Goal: Task Accomplishment & Management: Manage account settings

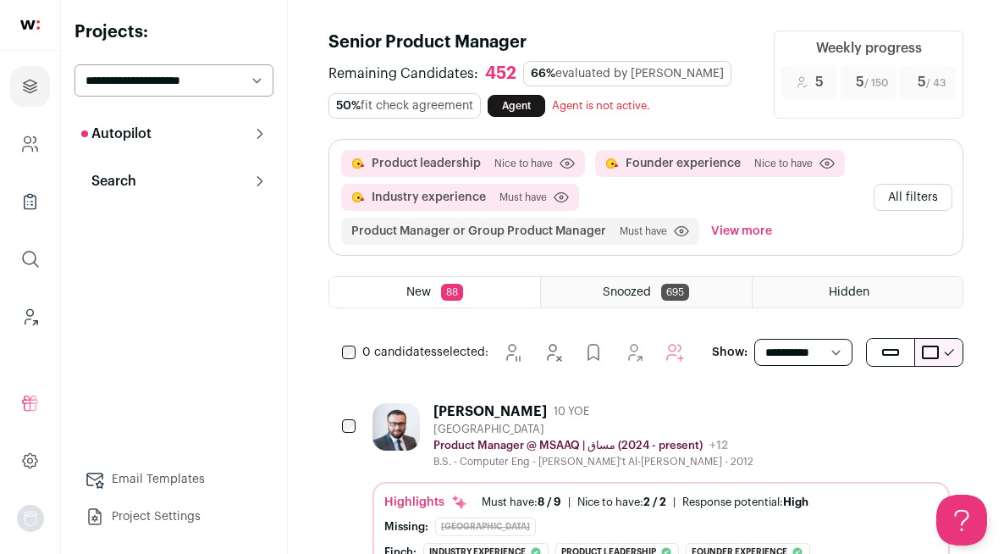
click at [929, 195] on button "All filters" at bounding box center [913, 197] width 79 height 27
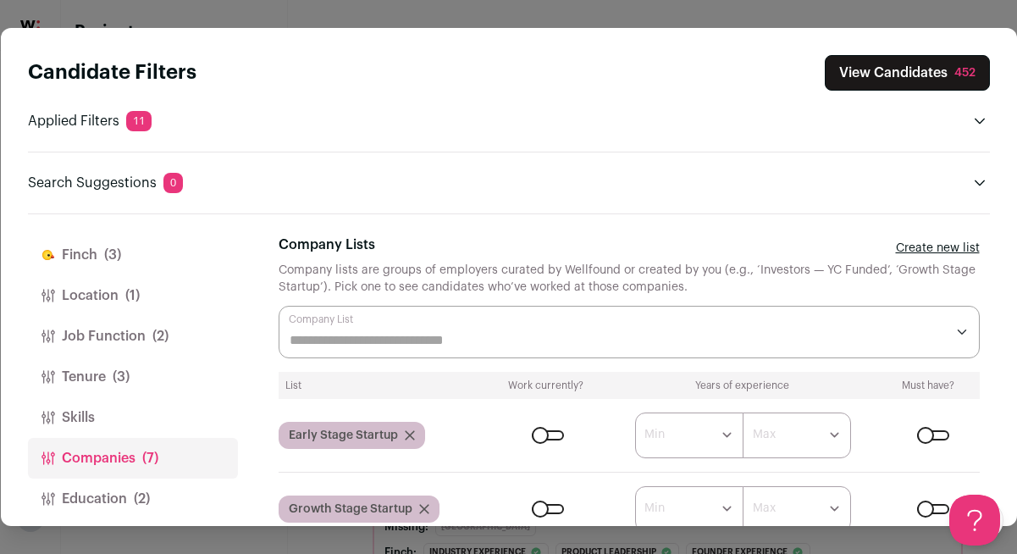
click at [107, 248] on span "(3)" at bounding box center [112, 255] width 17 height 20
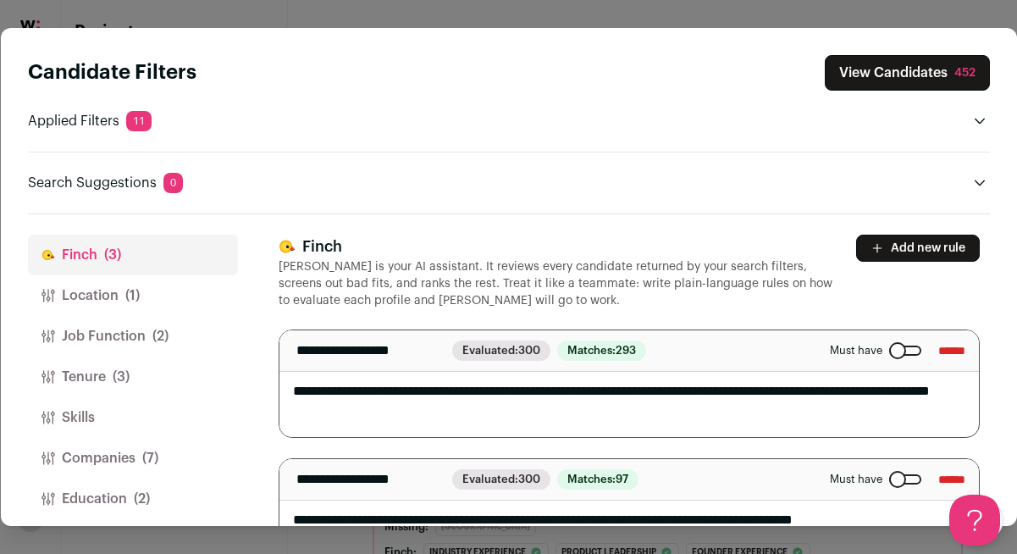
click at [878, 255] on button "Add new rule" at bounding box center [918, 247] width 124 height 27
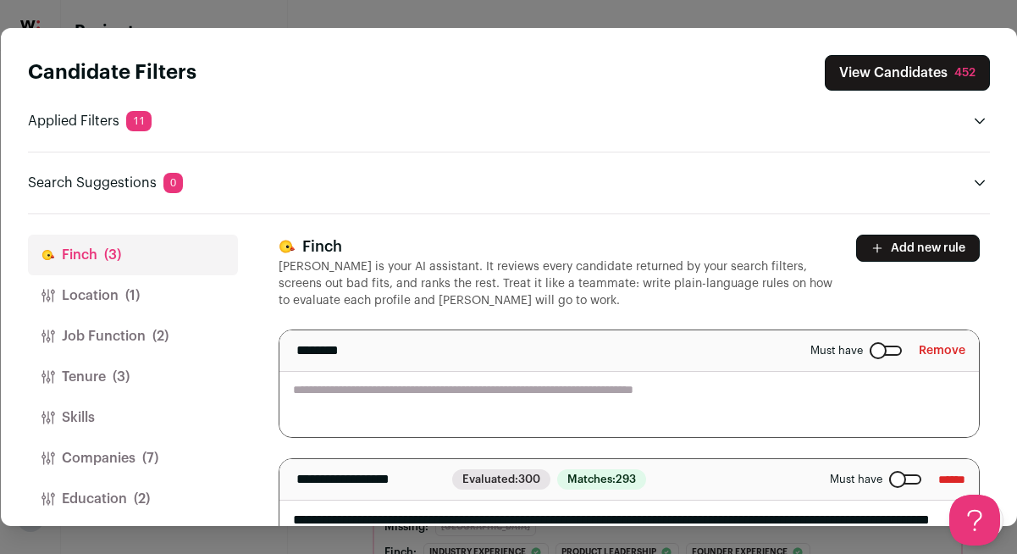
click at [532, 411] on textarea "Close modal via background" at bounding box center [628, 383] width 699 height 107
type textarea "**********"
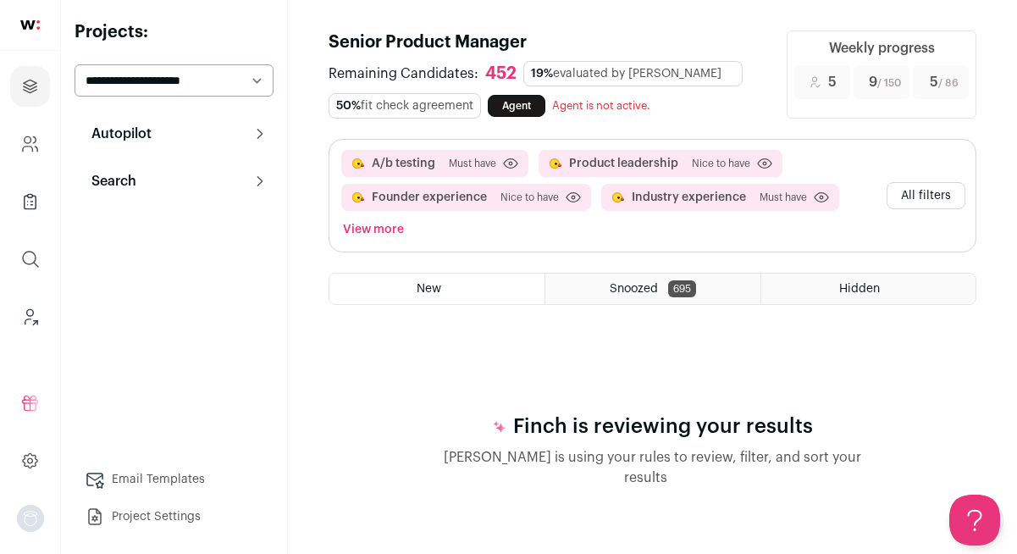
click at [943, 196] on button "All filters" at bounding box center [925, 195] width 79 height 27
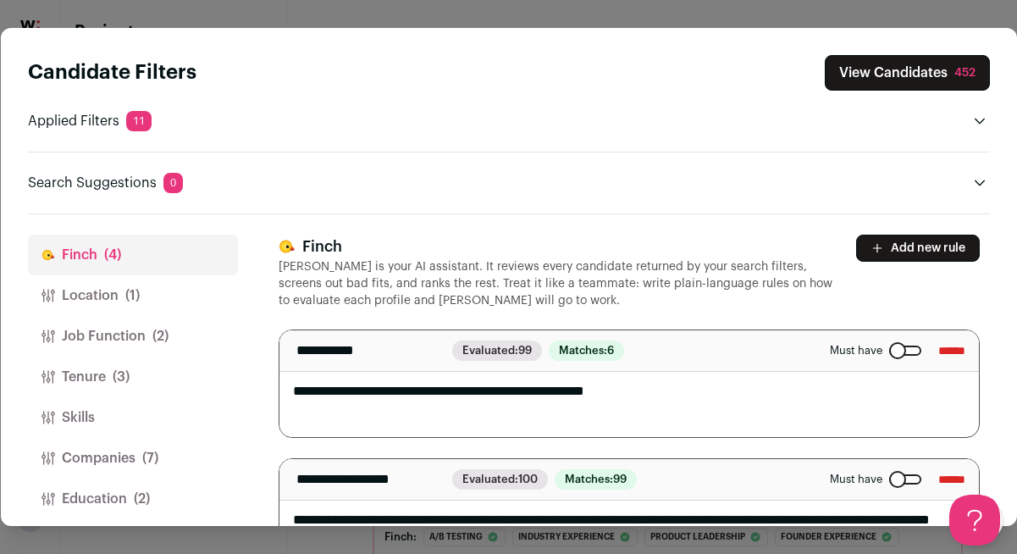
click at [699, 404] on textarea "**********" at bounding box center [622, 383] width 687 height 107
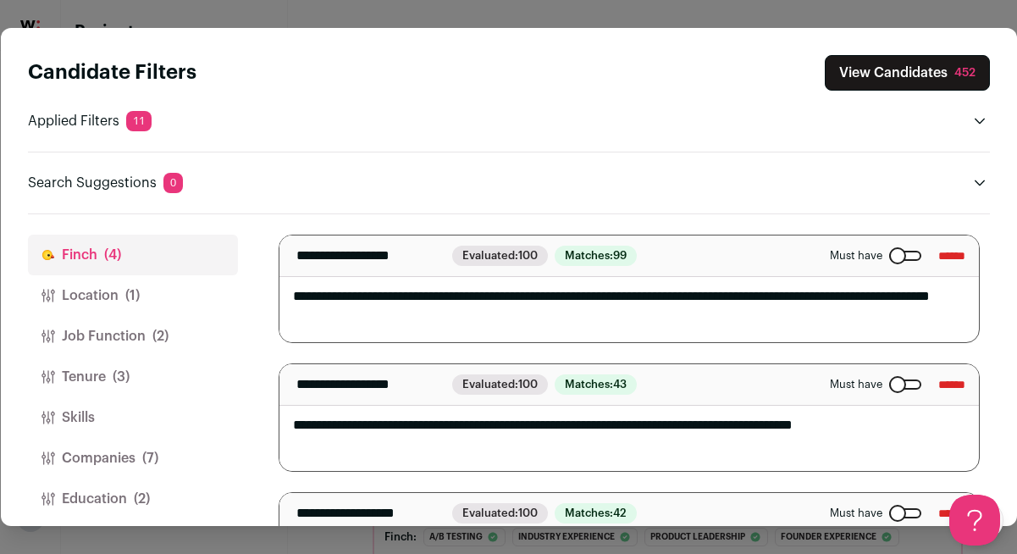
scroll to position [260, 0]
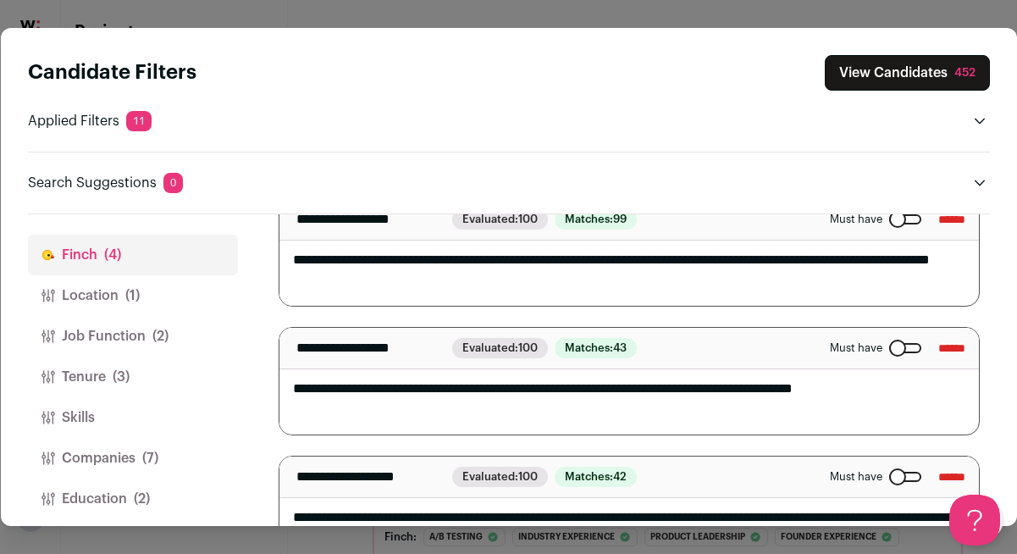
drag, startPoint x: 923, startPoint y: 345, endPoint x: 754, endPoint y: 398, distance: 176.7
click at [753, 400] on div "**********" at bounding box center [628, 381] width 701 height 108
click at [754, 398] on textarea "**********" at bounding box center [622, 381] width 687 height 107
click at [939, 355] on input "******" at bounding box center [951, 347] width 27 height 27
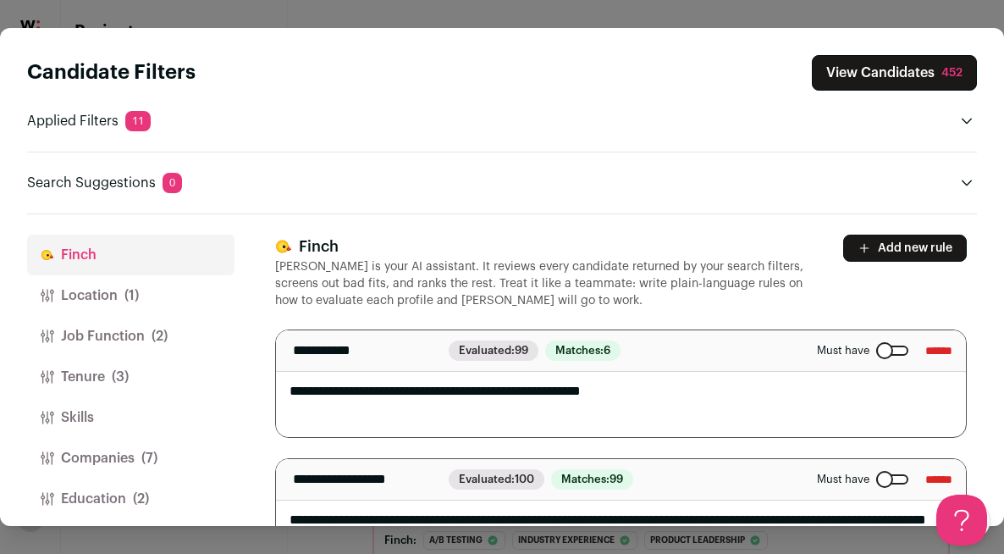
scroll to position [0, 0]
click at [906, 245] on button "Add new rule" at bounding box center [905, 247] width 124 height 27
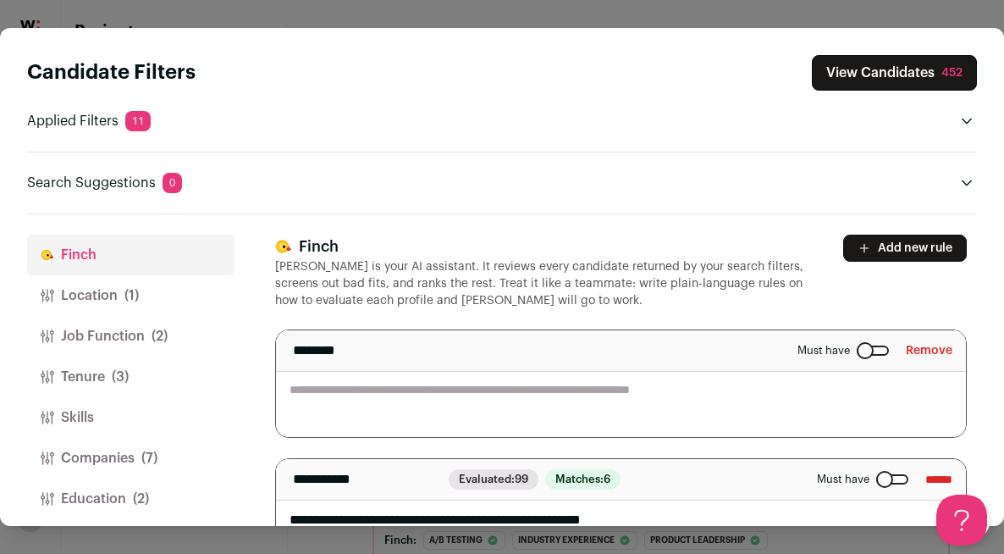
click at [599, 395] on textarea "Close modal via background" at bounding box center [621, 383] width 691 height 107
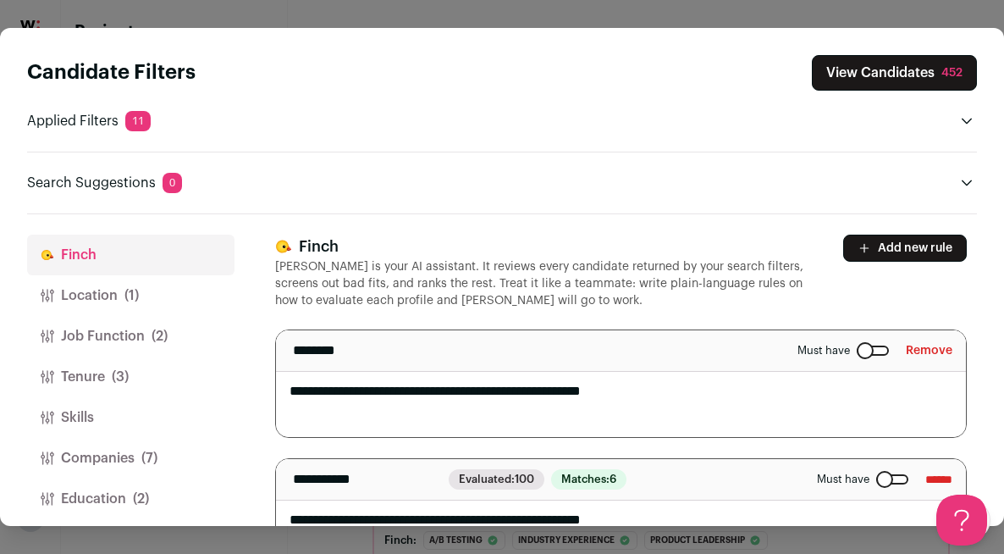
type textarea "**********"
click at [638, 255] on h3 "Finch" at bounding box center [549, 246] width 549 height 24
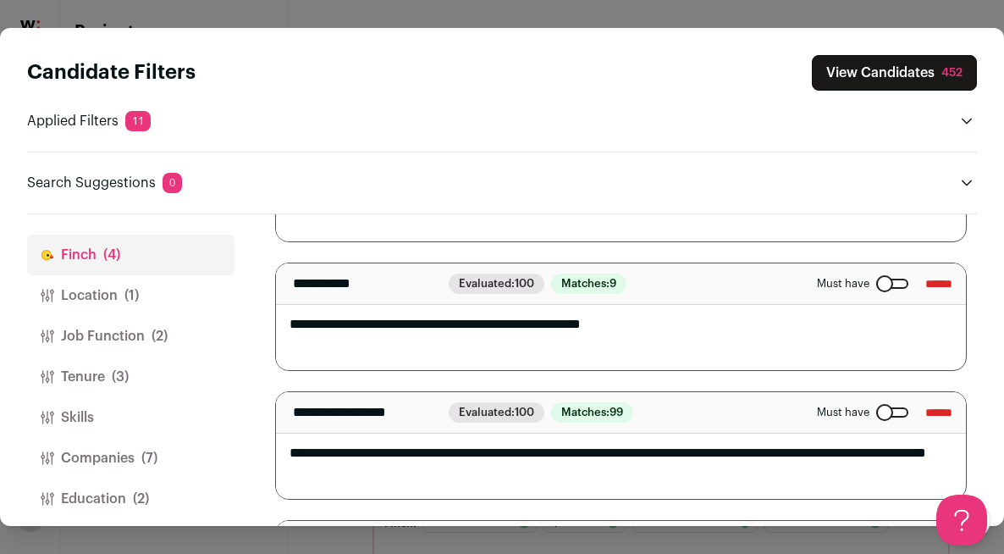
scroll to position [317, 0]
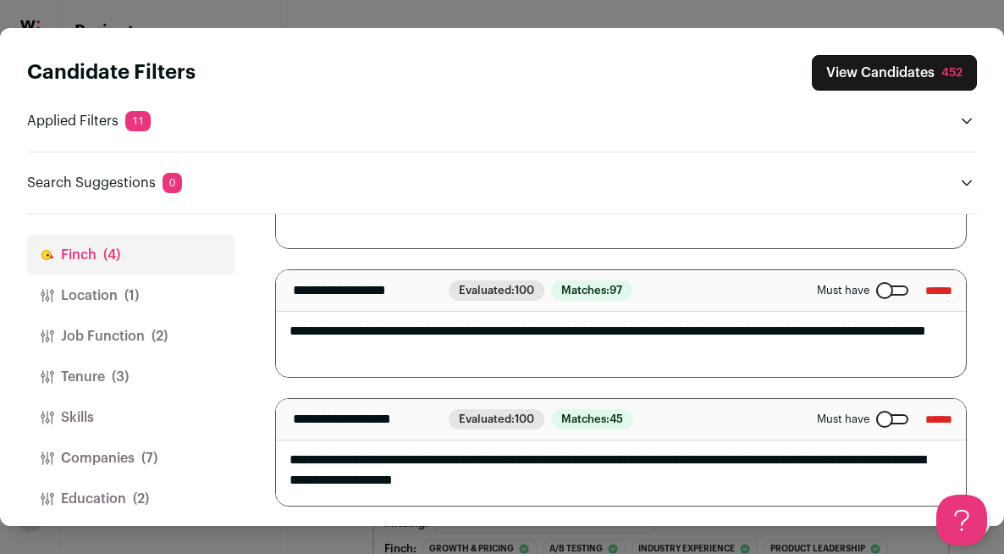
click at [912, 74] on button "View Candidates 452" at bounding box center [894, 73] width 165 height 36
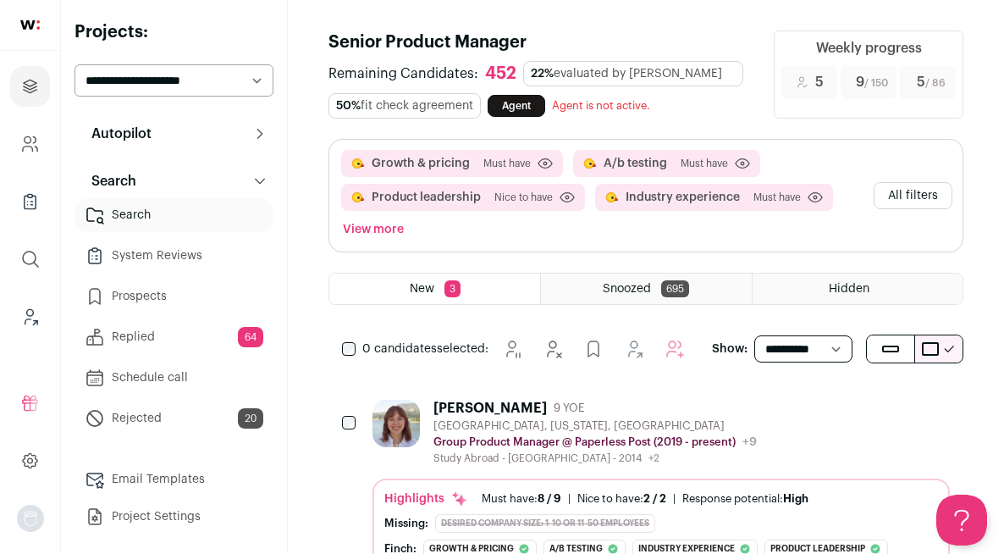
scroll to position [0, 0]
click at [547, 405] on div "Raquel Ledezma-Haight" at bounding box center [489, 408] width 113 height 17
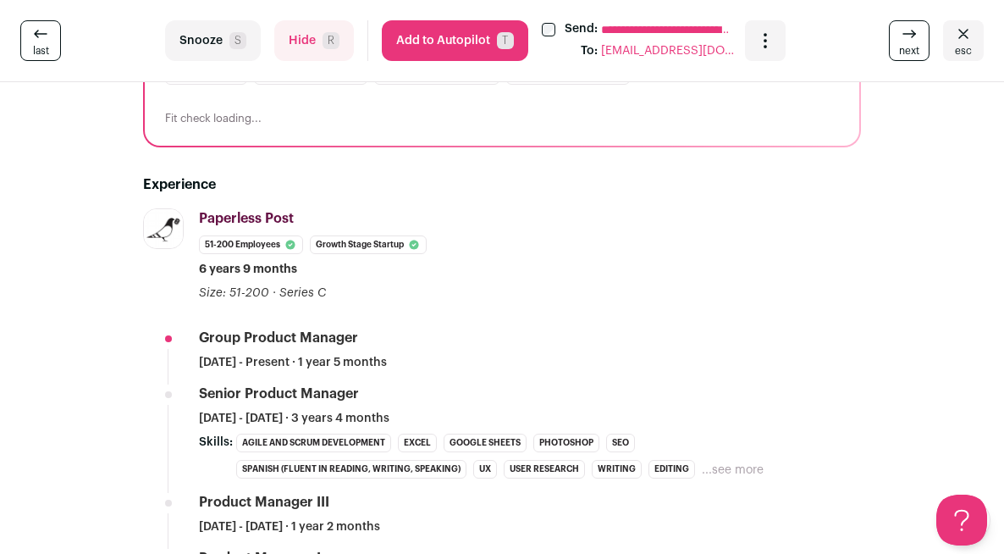
scroll to position [381, 0]
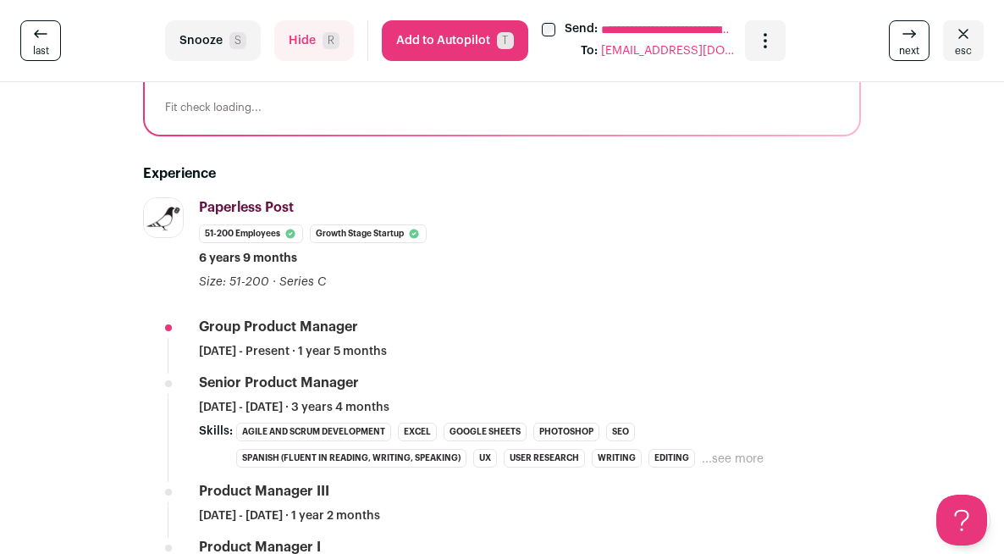
click at [528, 33] on button "Add to Autopilot T" at bounding box center [455, 40] width 146 height 41
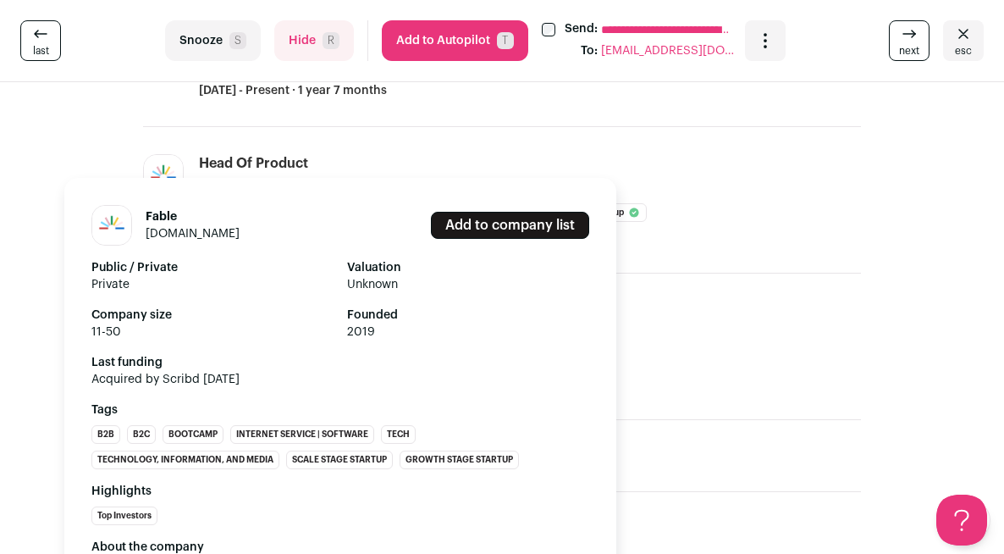
scroll to position [632, 0]
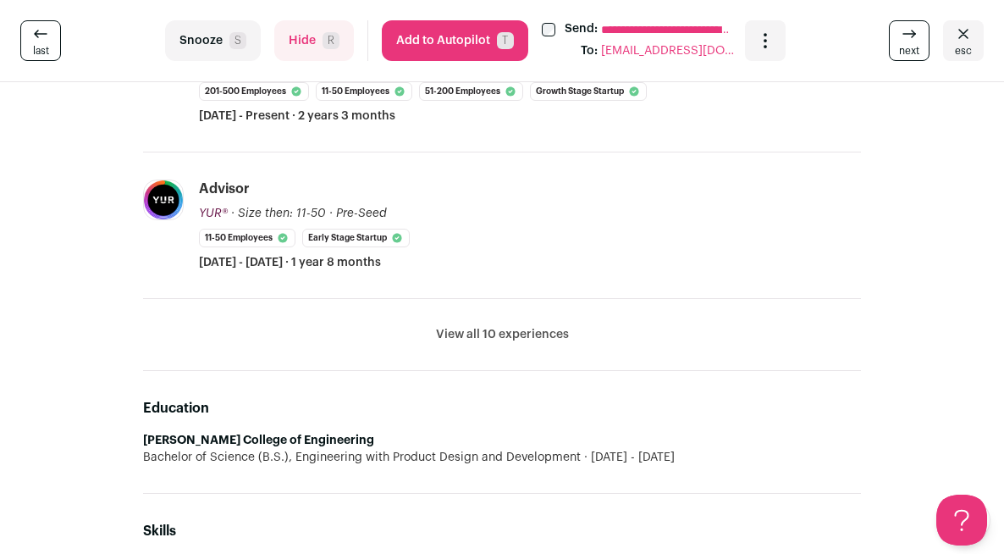
click at [528, 30] on button "Add to Autopilot T" at bounding box center [455, 40] width 146 height 41
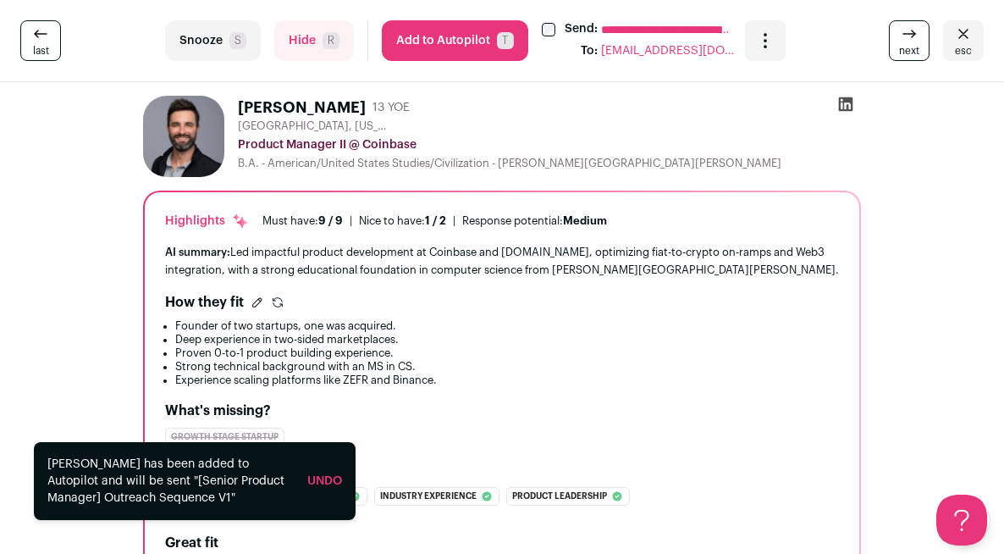
click at [322, 224] on div "**********" at bounding box center [502, 277] width 1004 height 554
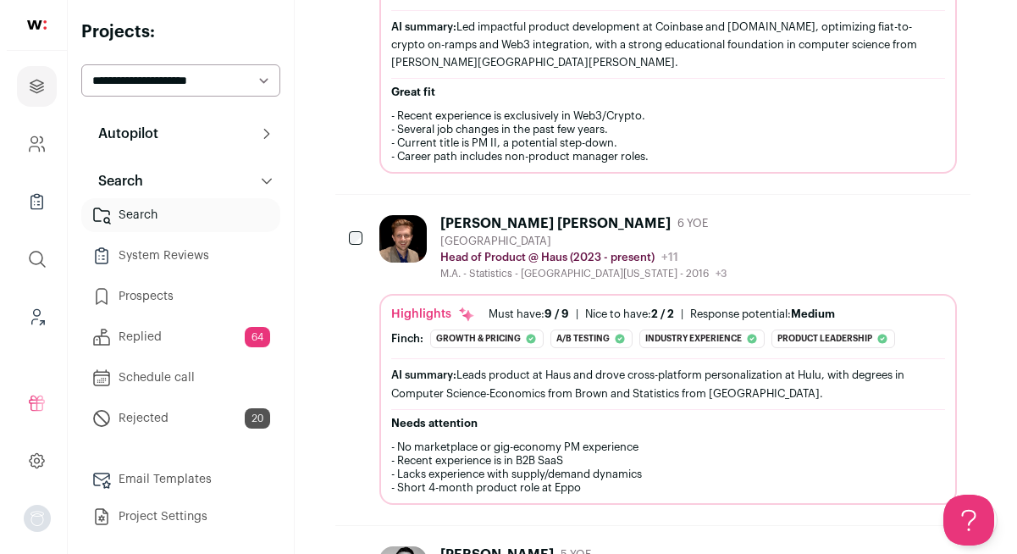
scroll to position [582, 0]
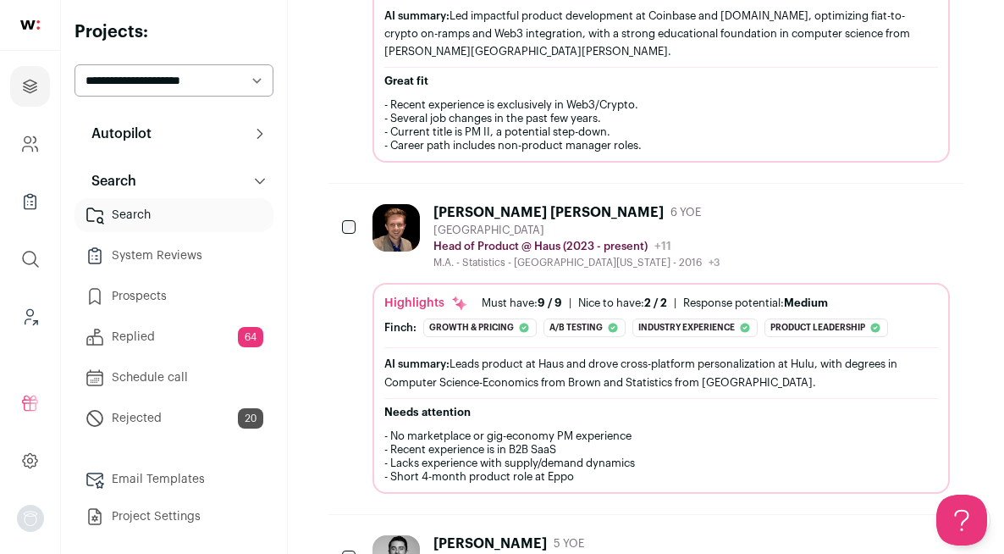
click at [947, 267] on div "Dylan David Daniels 6 YOE San Francisco Bay Area Head of Product @ Haus (2023 -…" at bounding box center [660, 348] width 577 height 289
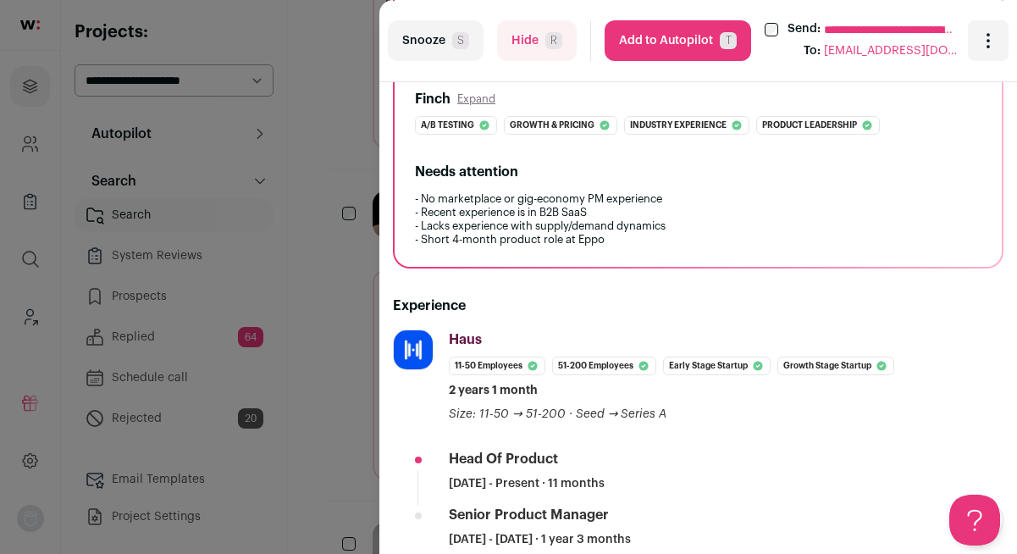
scroll to position [0, 0]
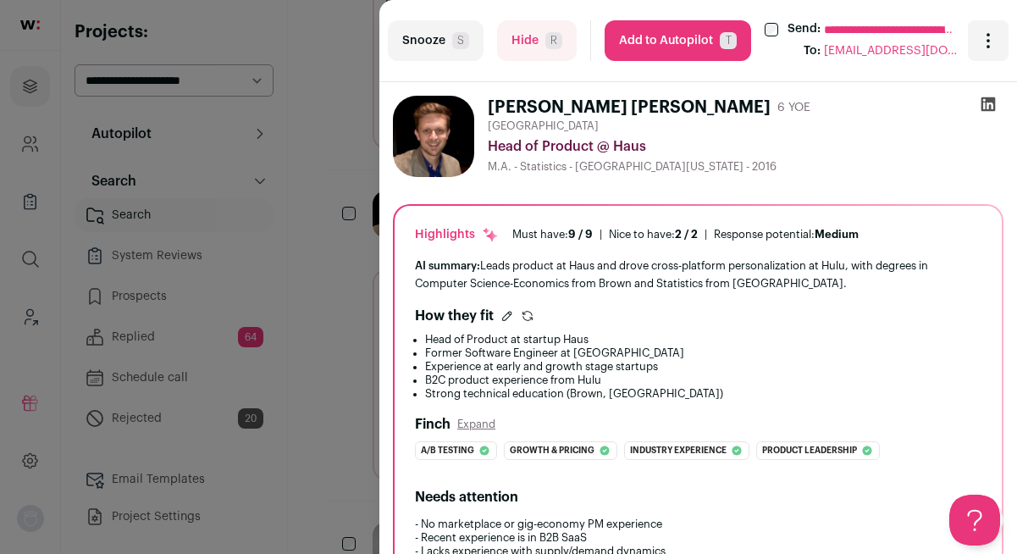
click at [676, 49] on button "Add to Autopilot T" at bounding box center [677, 40] width 146 height 41
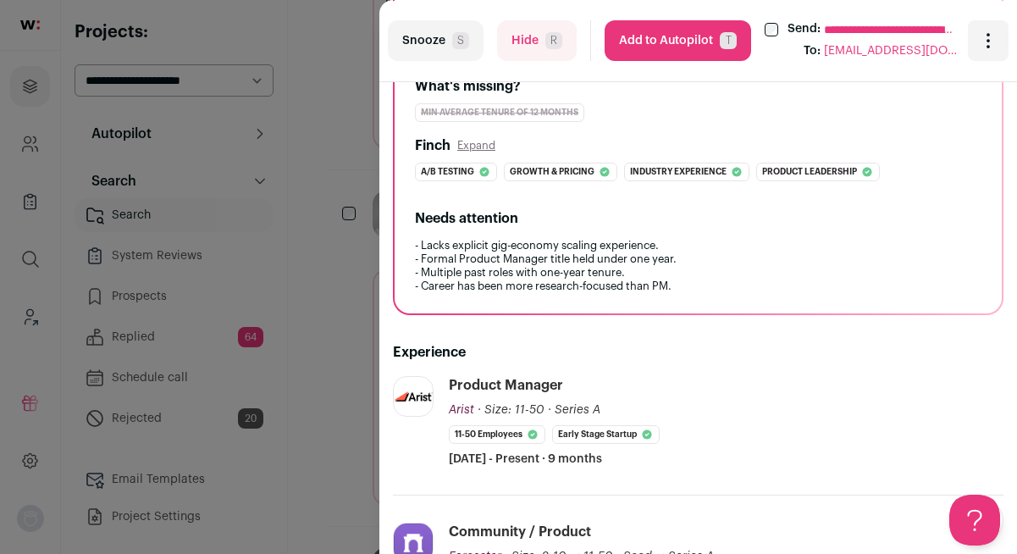
scroll to position [616, 0]
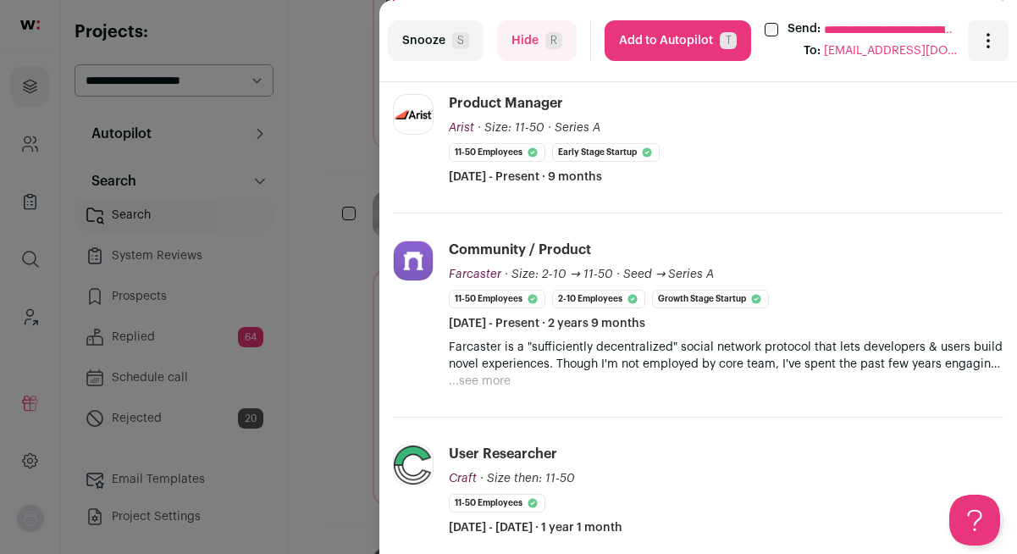
click at [633, 46] on button "Add to Autopilot T" at bounding box center [677, 40] width 146 height 41
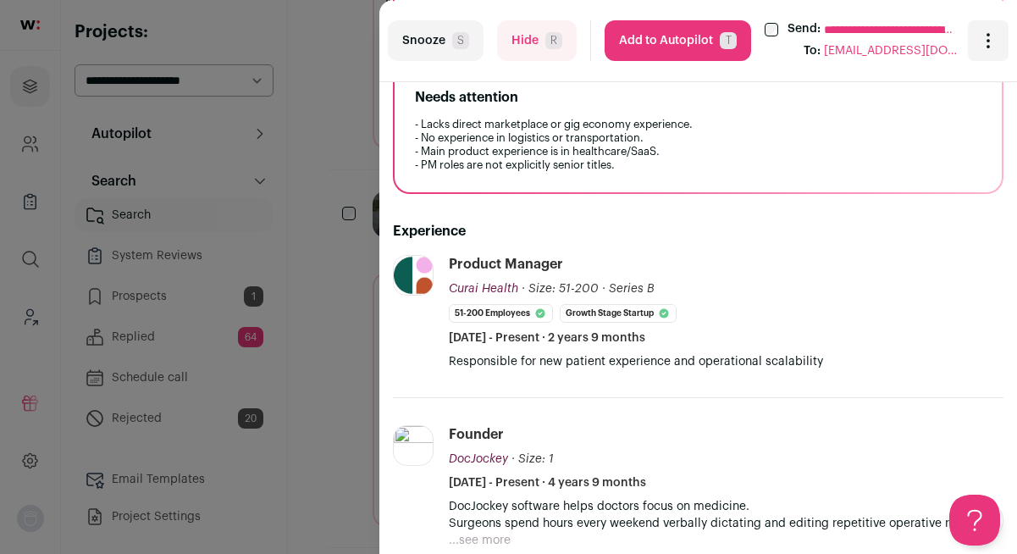
scroll to position [474, 0]
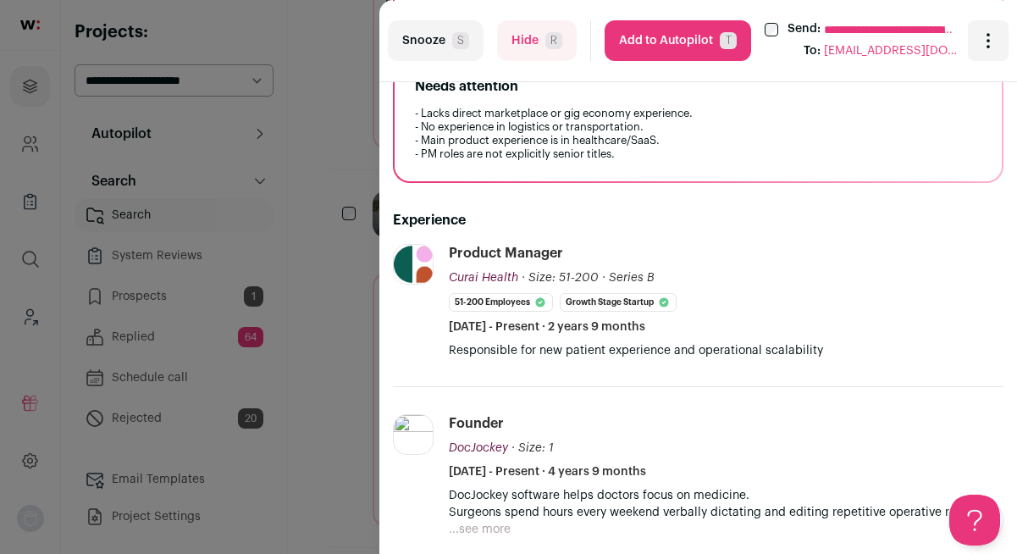
click at [687, 63] on div "**********" at bounding box center [697, 41] width 637 height 82
click at [686, 44] on button "Add to Autopilot T" at bounding box center [677, 40] width 146 height 41
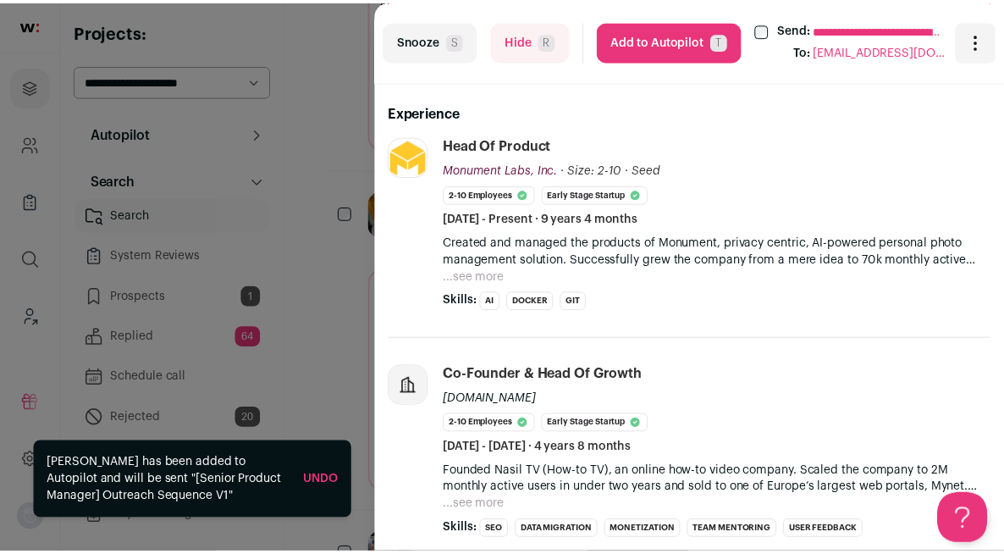
scroll to position [651, 0]
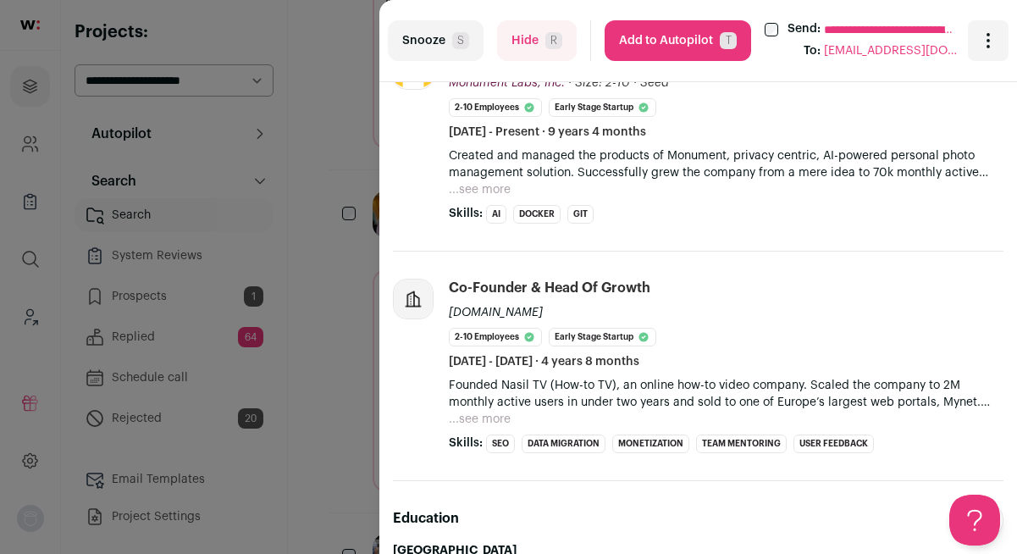
click at [665, 30] on button "Add to Autopilot T" at bounding box center [677, 40] width 146 height 41
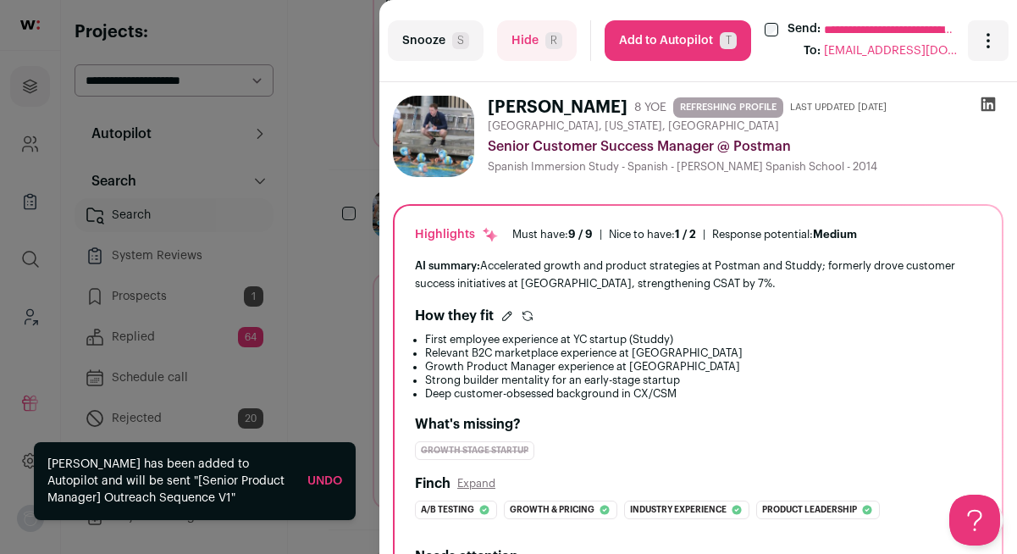
click at [343, 38] on div "**********" at bounding box center [508, 277] width 1017 height 554
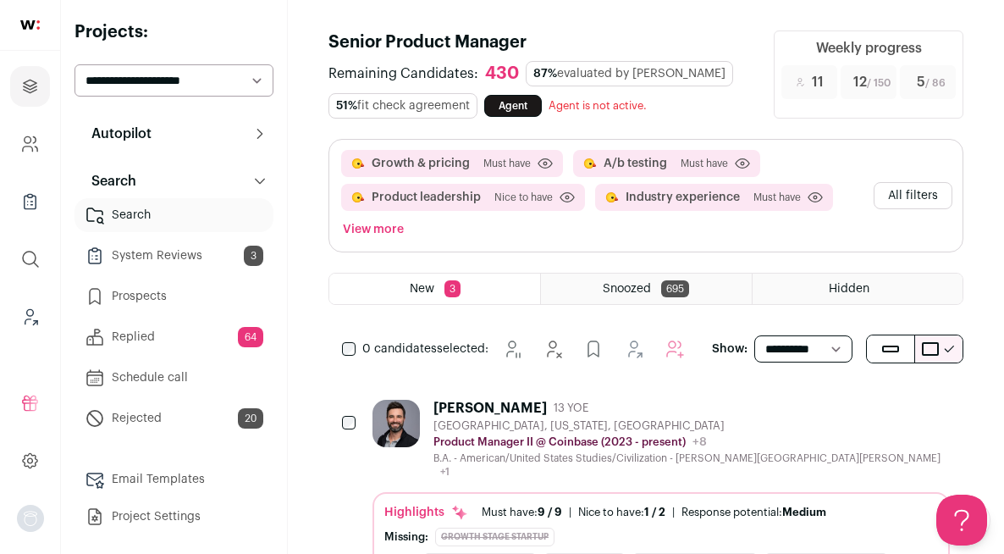
click at [177, 248] on link "System Reviews 3" at bounding box center [173, 256] width 199 height 34
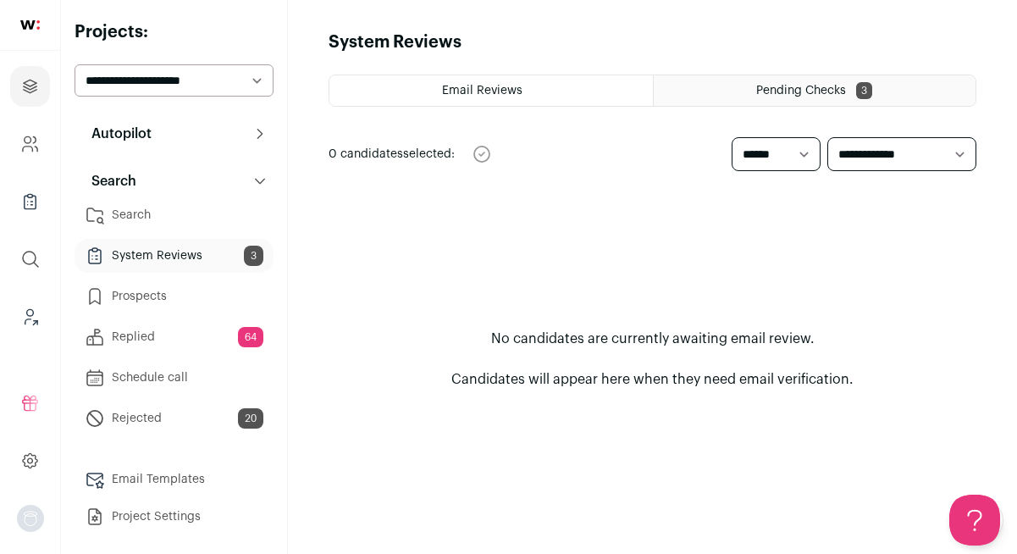
click at [817, 81] on div "Pending Checks 3" at bounding box center [814, 90] width 323 height 30
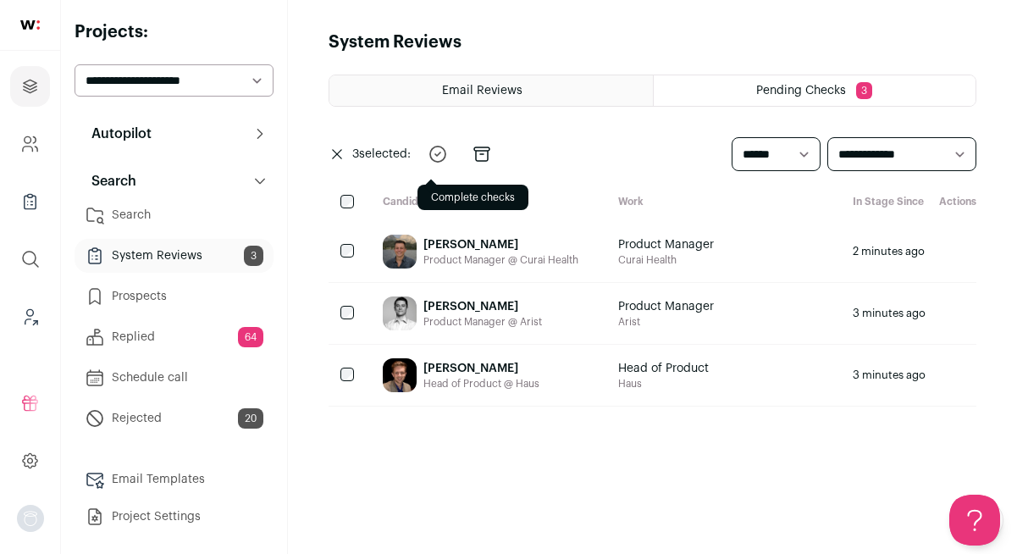
click at [433, 154] on icon "submit" at bounding box center [437, 153] width 15 height 15
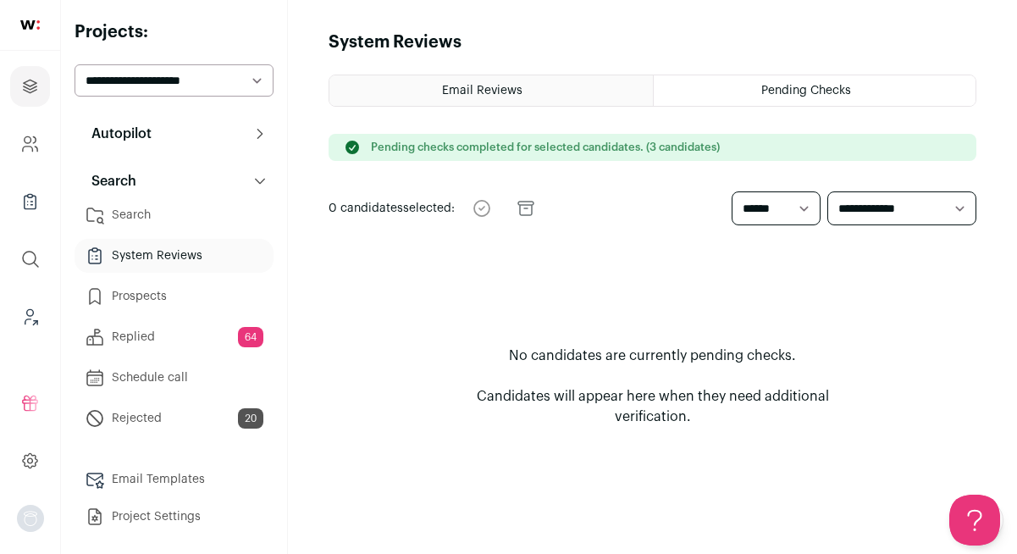
click at [164, 335] on link "Replied 64" at bounding box center [173, 337] width 199 height 34
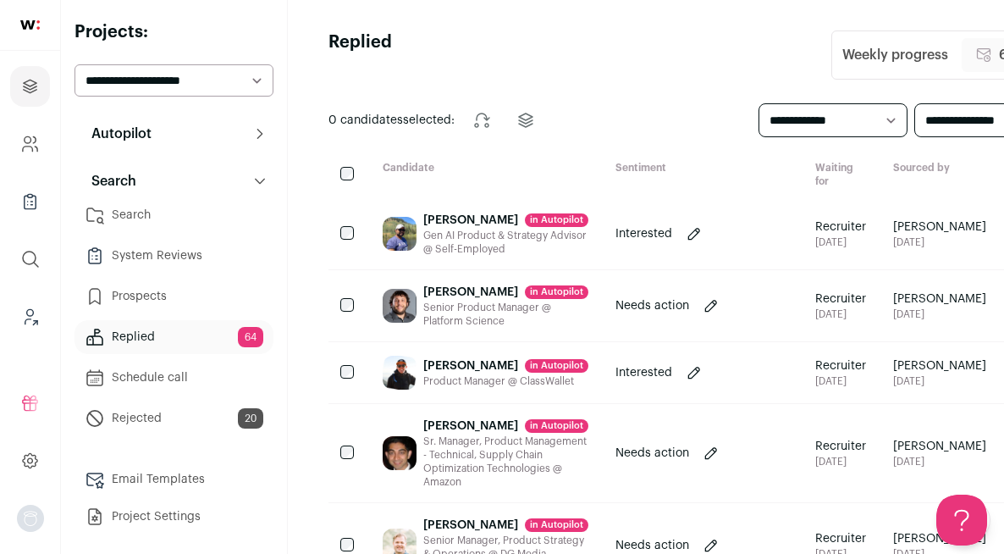
click at [201, 212] on link "Search" at bounding box center [173, 215] width 199 height 34
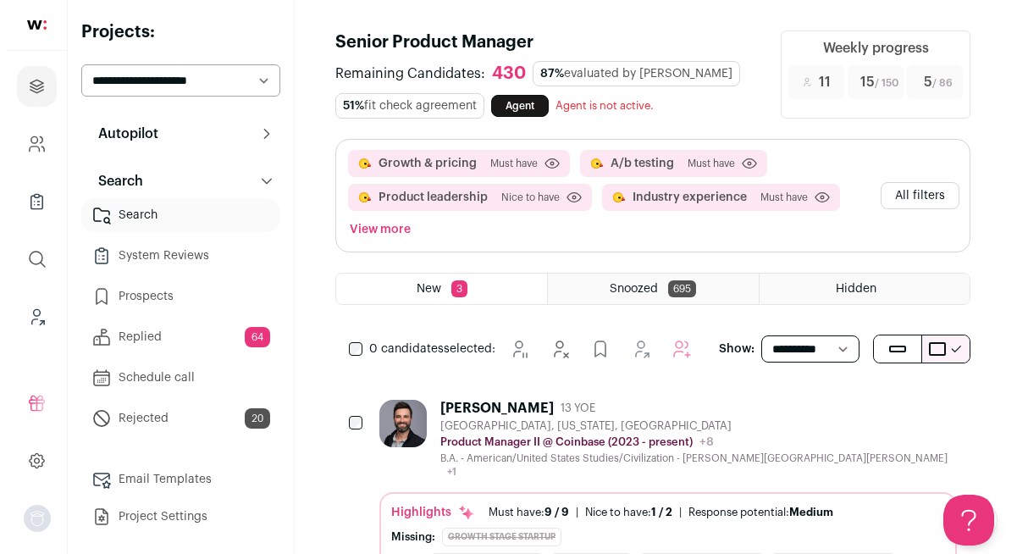
scroll to position [21, 0]
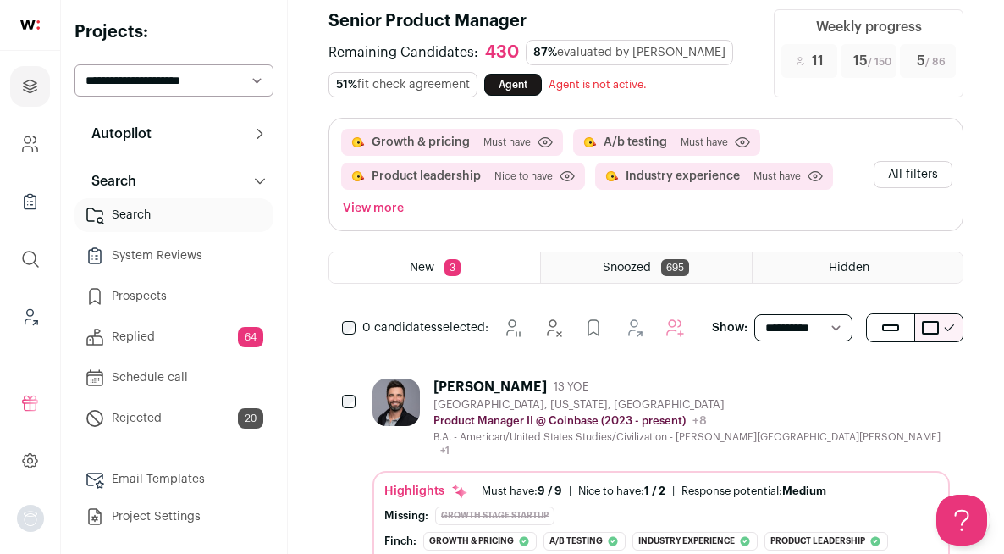
click at [884, 174] on button "All filters" at bounding box center [913, 174] width 79 height 27
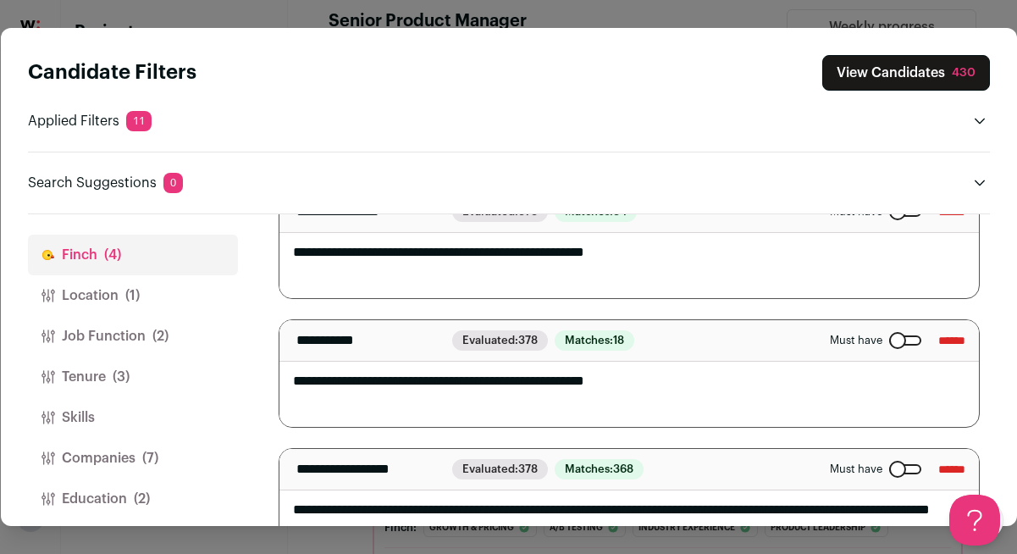
scroll to position [94, 0]
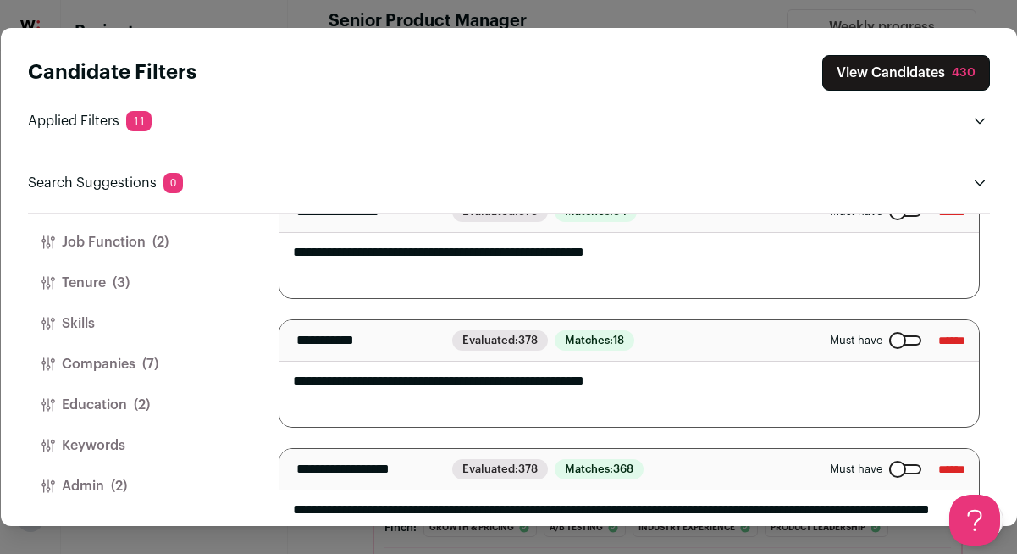
click at [114, 485] on span "(2)" at bounding box center [119, 486] width 16 height 20
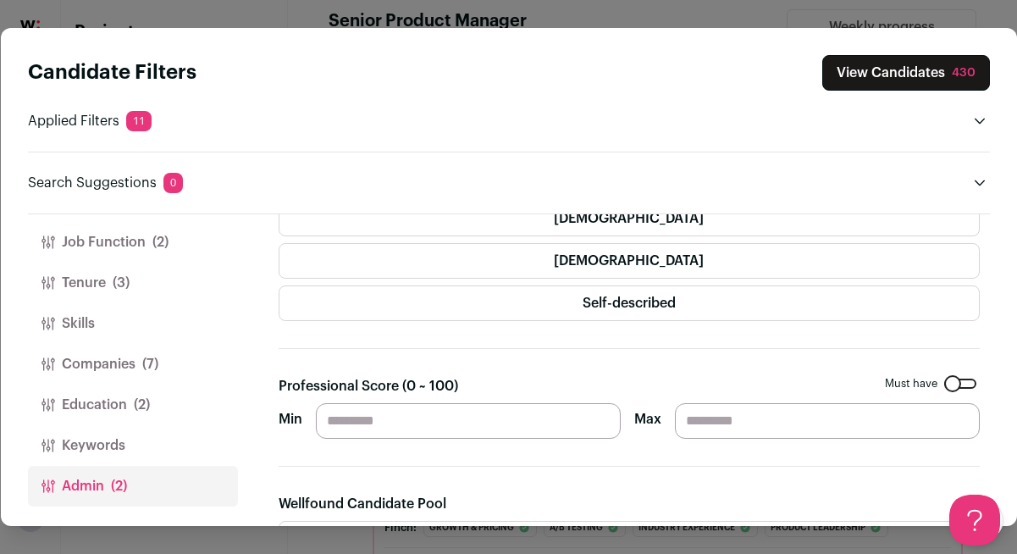
scroll to position [0, 0]
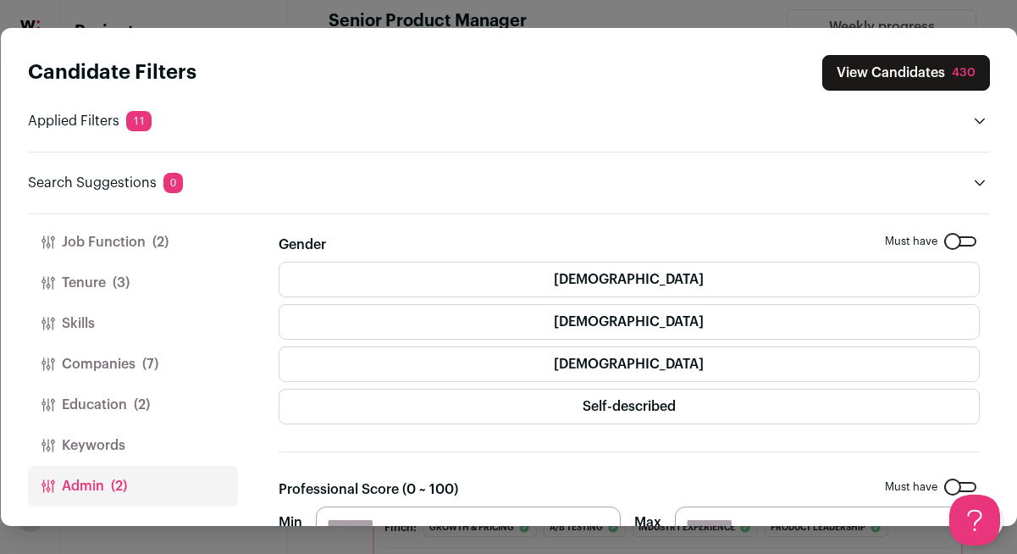
click at [948, 240] on div "Close modal via background" at bounding box center [960, 241] width 32 height 10
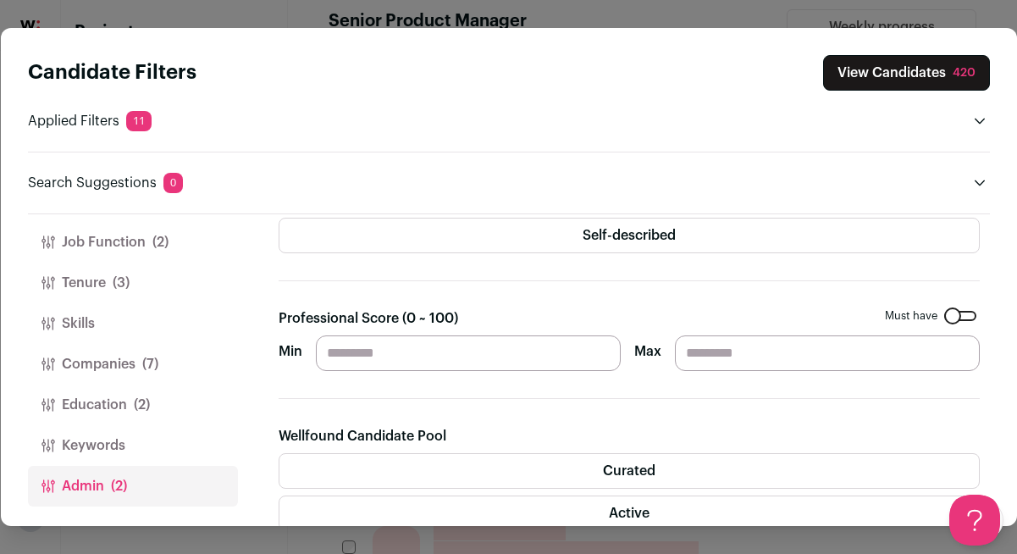
scroll to position [204, 0]
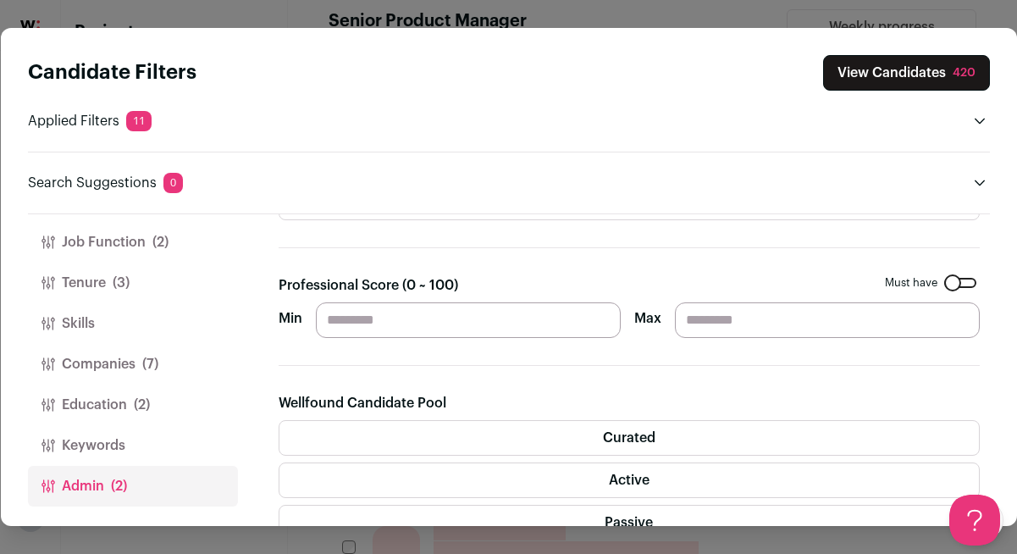
click at [944, 278] on div "Close modal via background" at bounding box center [960, 283] width 32 height 10
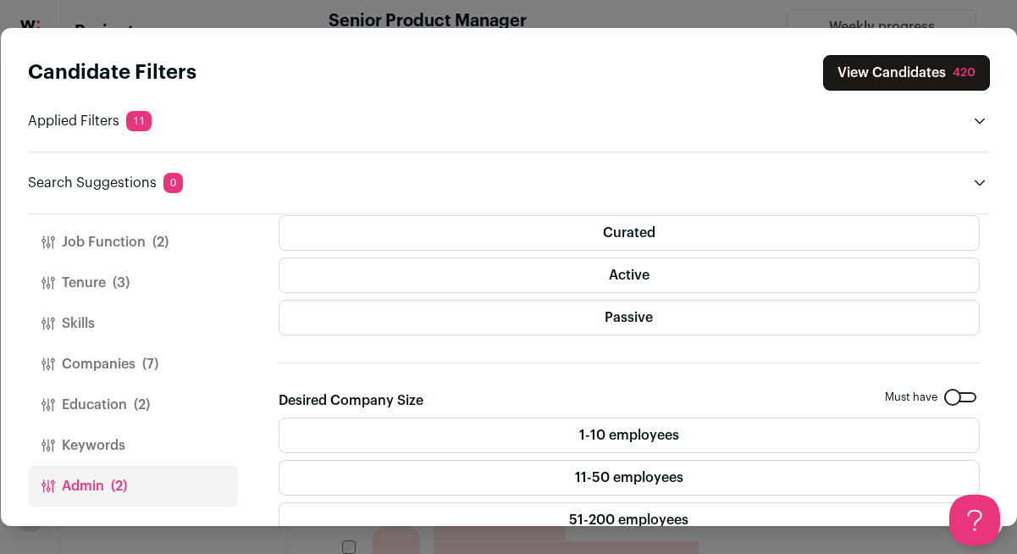
scroll to position [544, 0]
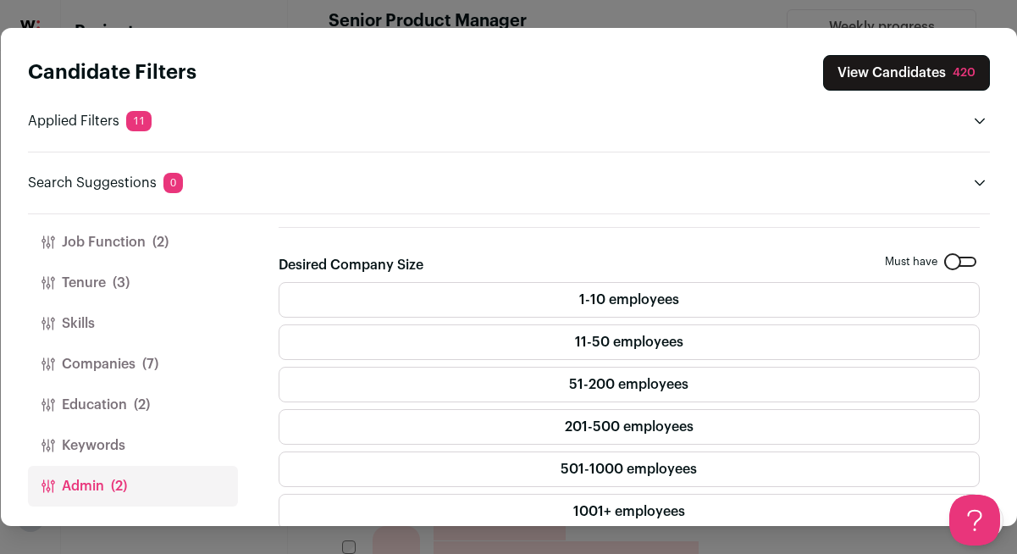
click at [944, 256] on div "Close modal via background" at bounding box center [960, 261] width 32 height 10
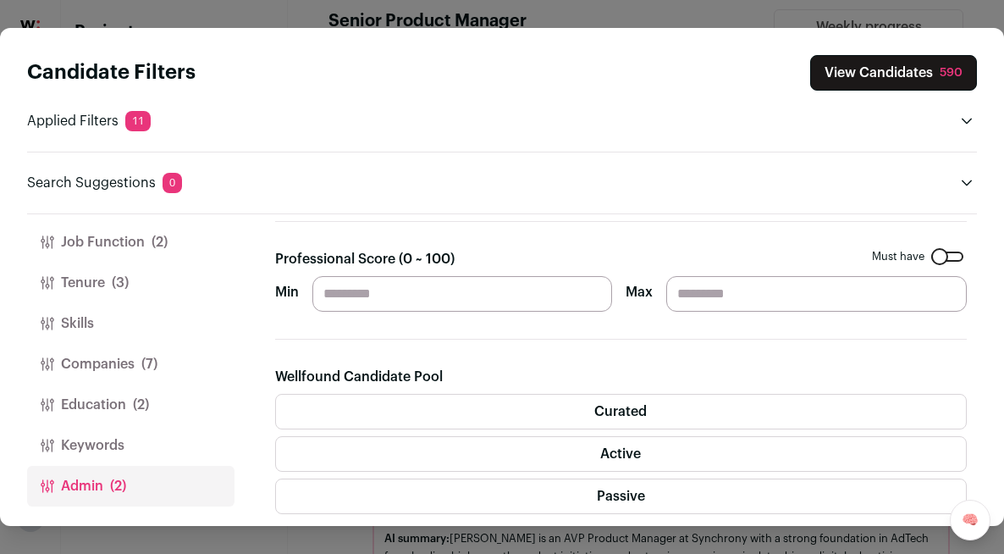
scroll to position [0, 0]
click at [616, 447] on label "Active" at bounding box center [621, 454] width 692 height 36
click at [620, 401] on label "Curated" at bounding box center [621, 412] width 692 height 36
drag, startPoint x: 625, startPoint y: 462, endPoint x: 626, endPoint y: 428, distance: 33.9
click at [625, 459] on label "Active" at bounding box center [621, 454] width 692 height 36
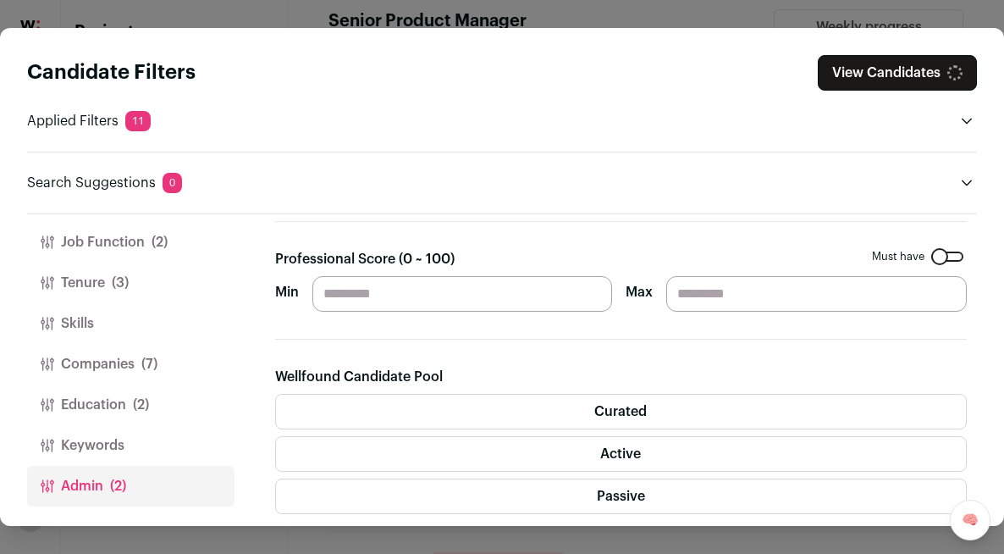
click at [627, 410] on label "Curated" at bounding box center [621, 412] width 692 height 36
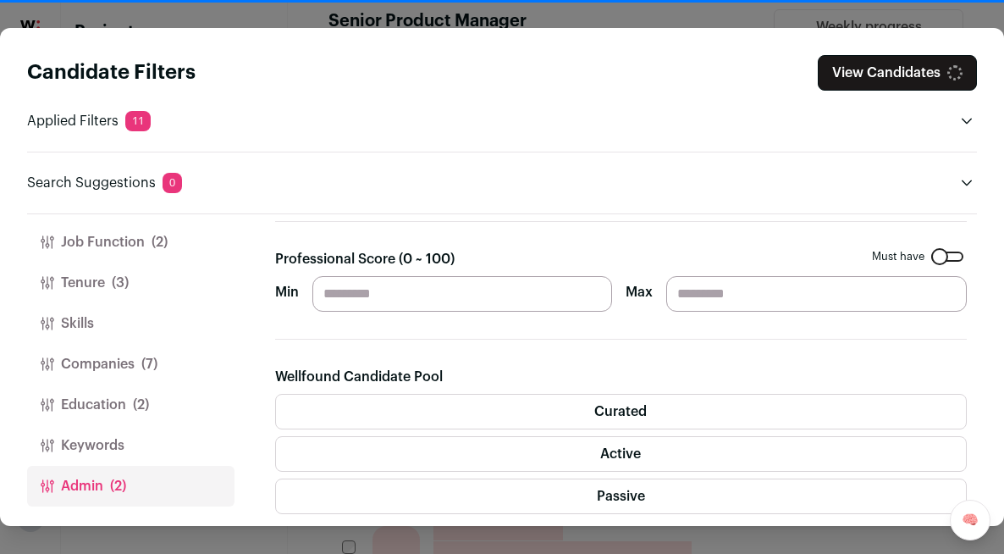
scroll to position [251, 0]
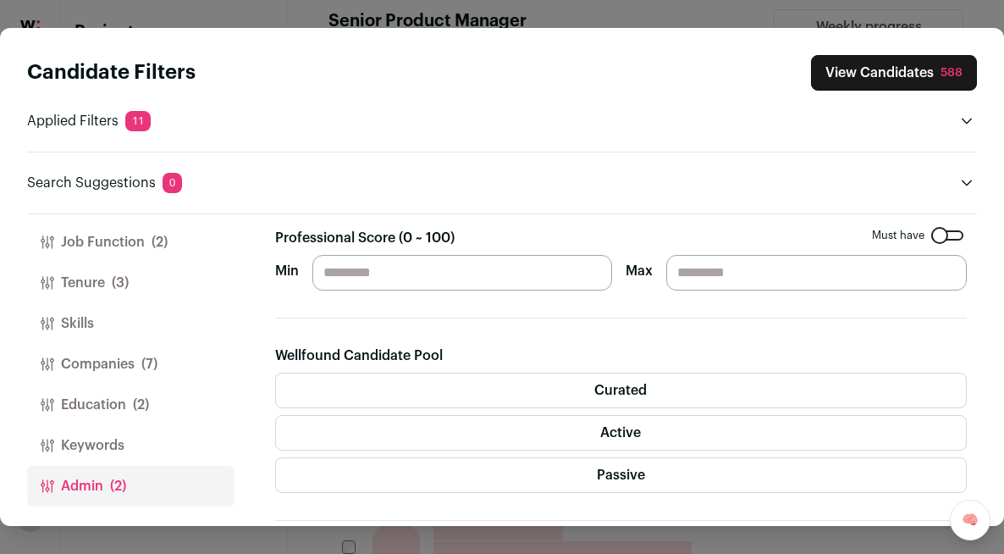
click at [100, 444] on button "Keywords" at bounding box center [130, 445] width 207 height 41
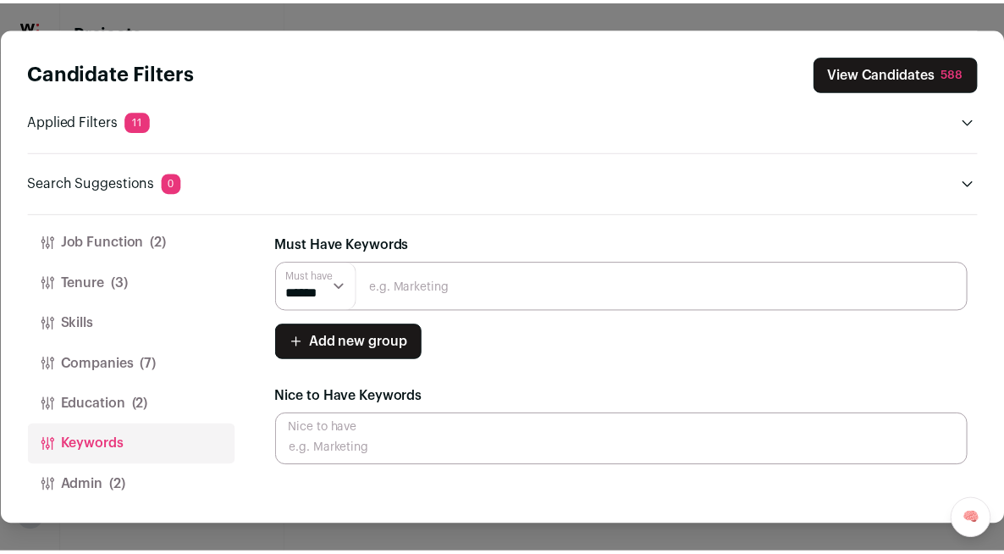
scroll to position [83, 0]
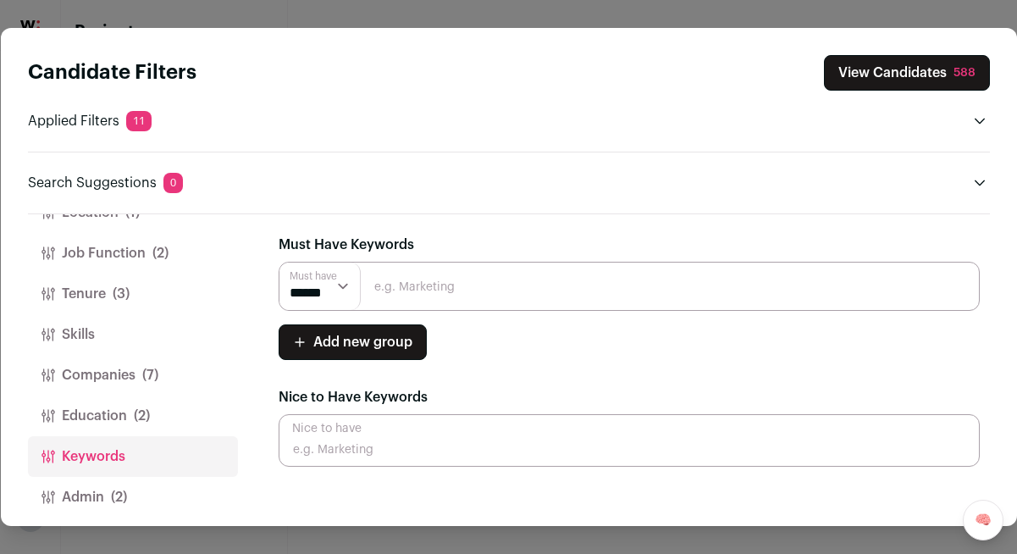
click at [119, 412] on button "Education (2)" at bounding box center [133, 415] width 210 height 41
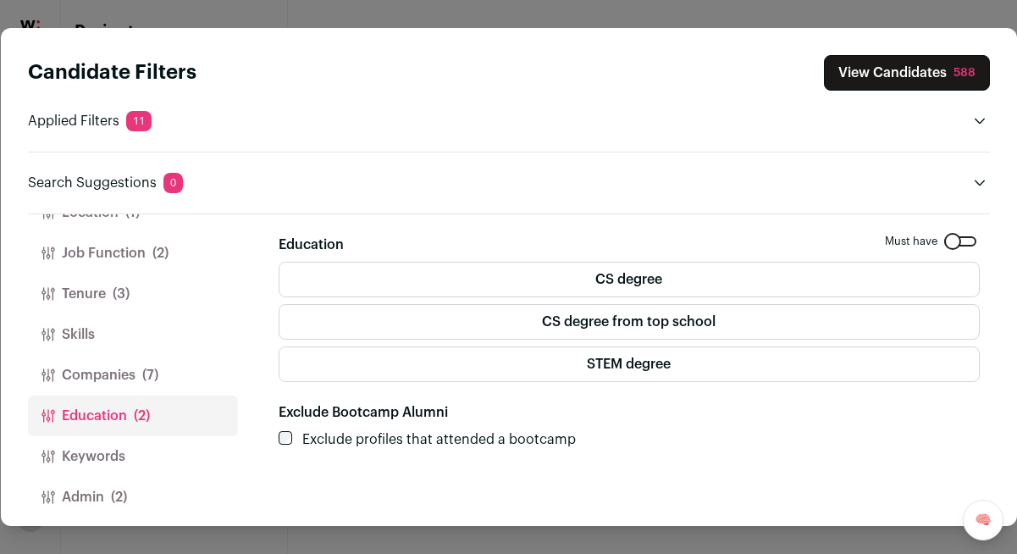
click at [951, 236] on div "Close modal via background" at bounding box center [960, 241] width 32 height 10
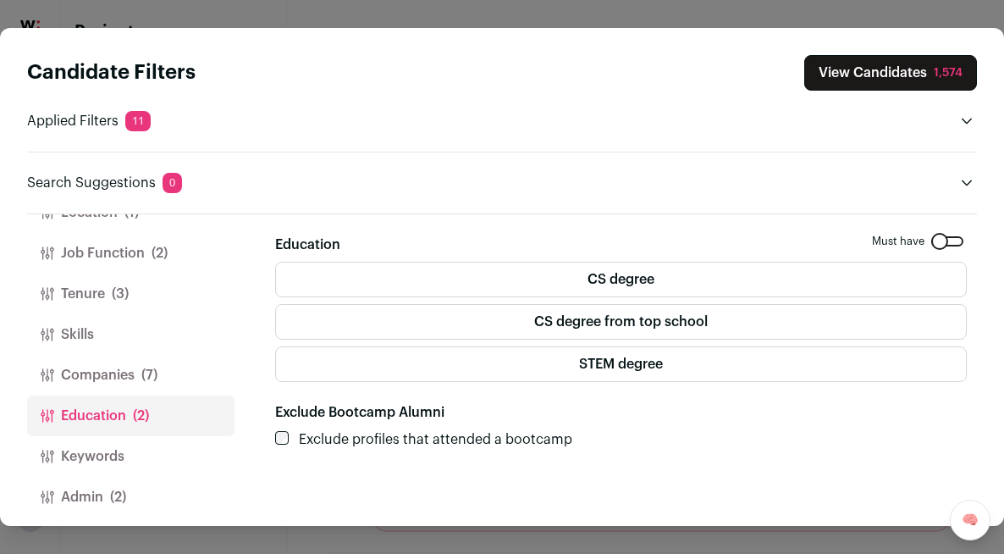
click at [656, 273] on label "CS degree" at bounding box center [621, 280] width 692 height 36
click at [659, 361] on label "STEM degree" at bounding box center [621, 364] width 692 height 36
click at [142, 366] on span "(7)" at bounding box center [149, 375] width 16 height 20
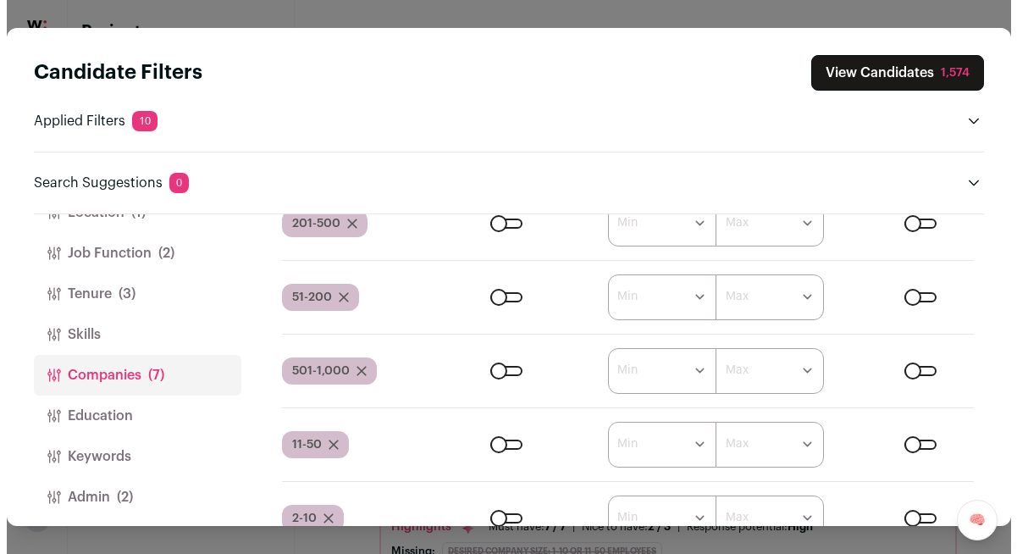
scroll to position [726, 0]
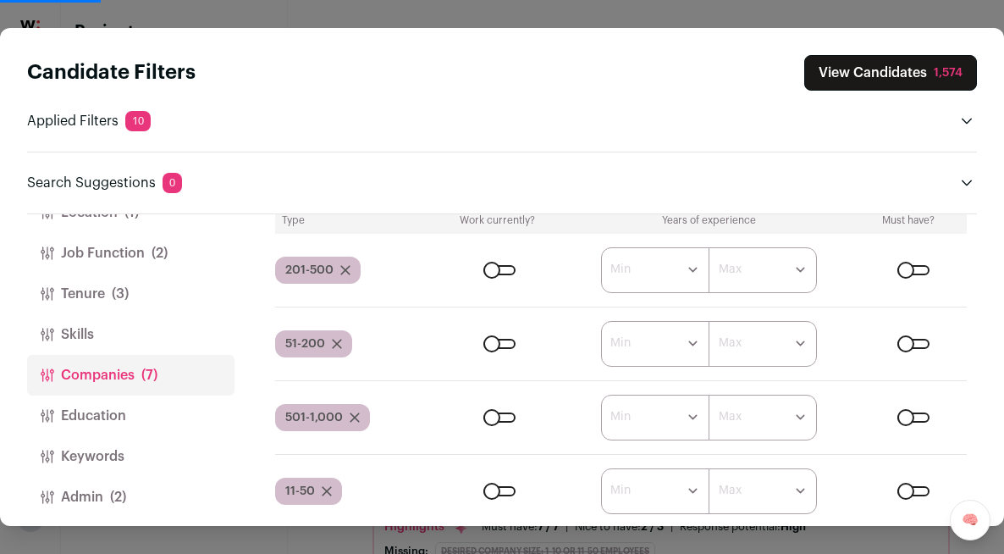
click at [911, 74] on button "View Candidates 1,574" at bounding box center [890, 73] width 173 height 36
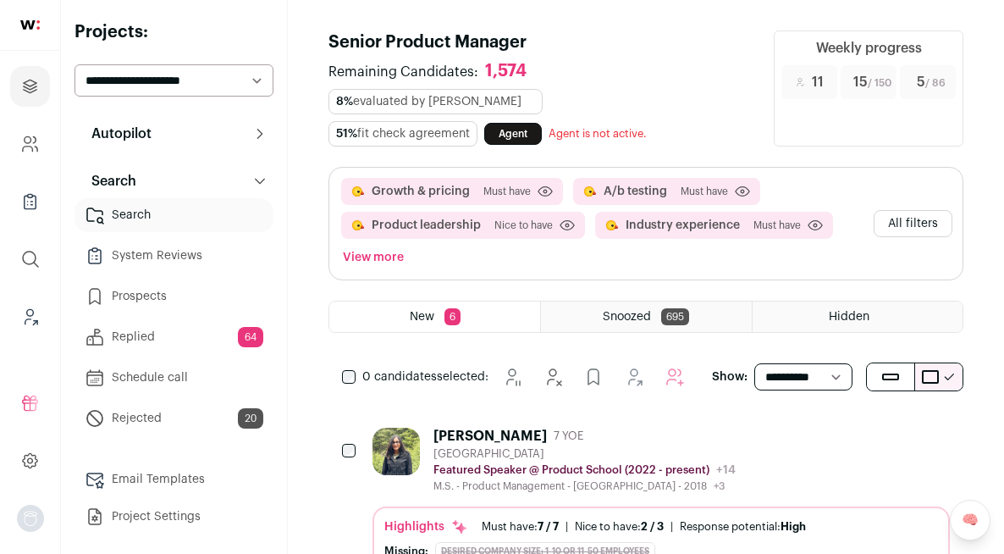
click at [843, 518] on div "Highlights Must have: 7 / 7 How many must haves have been fulfilled? | Nice to …" at bounding box center [661, 526] width 554 height 17
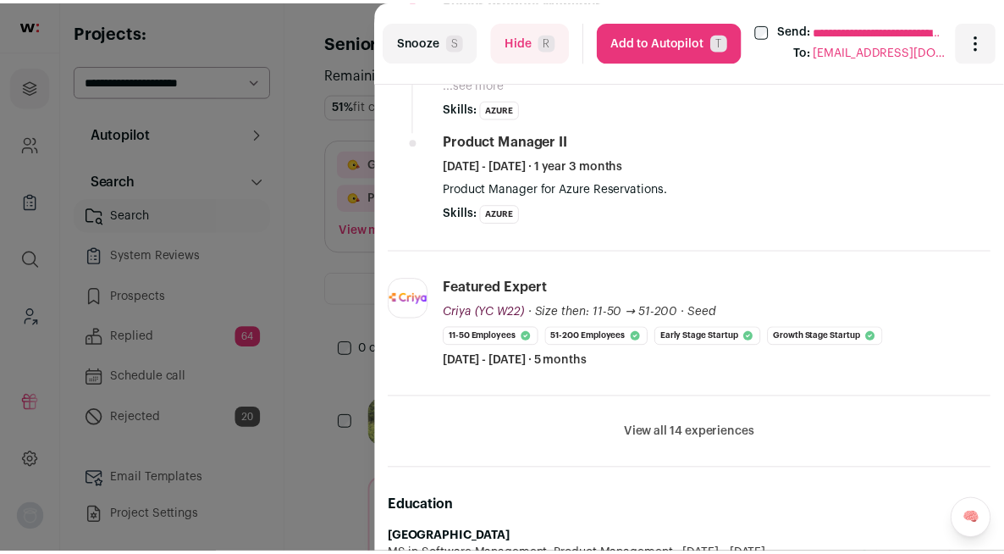
scroll to position [924, 0]
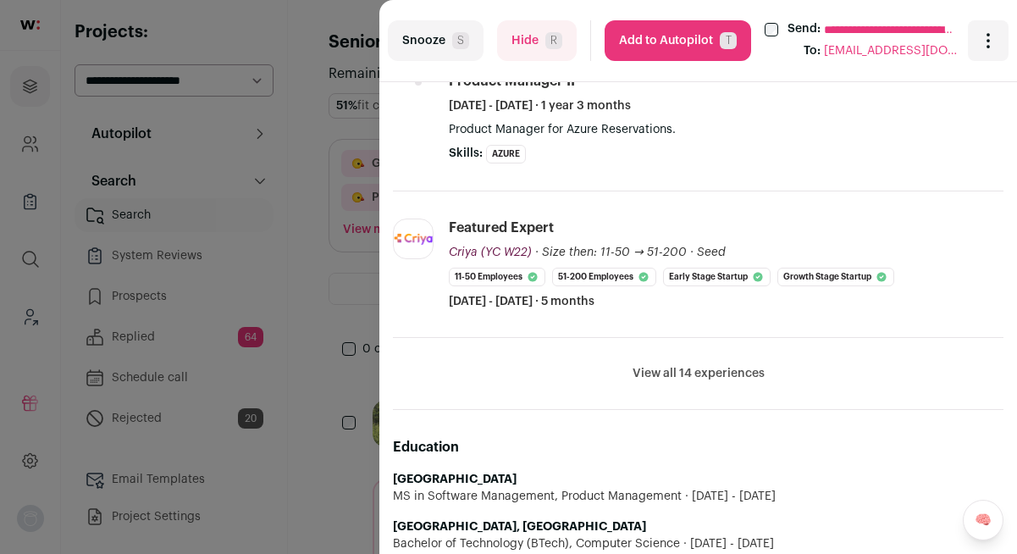
click at [633, 37] on button "Add to Autopilot T" at bounding box center [677, 40] width 146 height 41
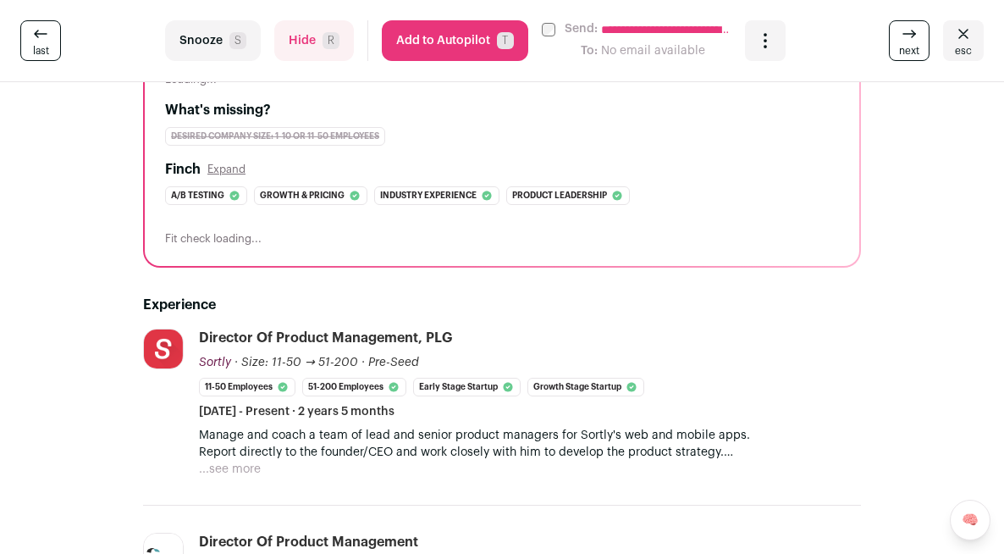
scroll to position [0, 0]
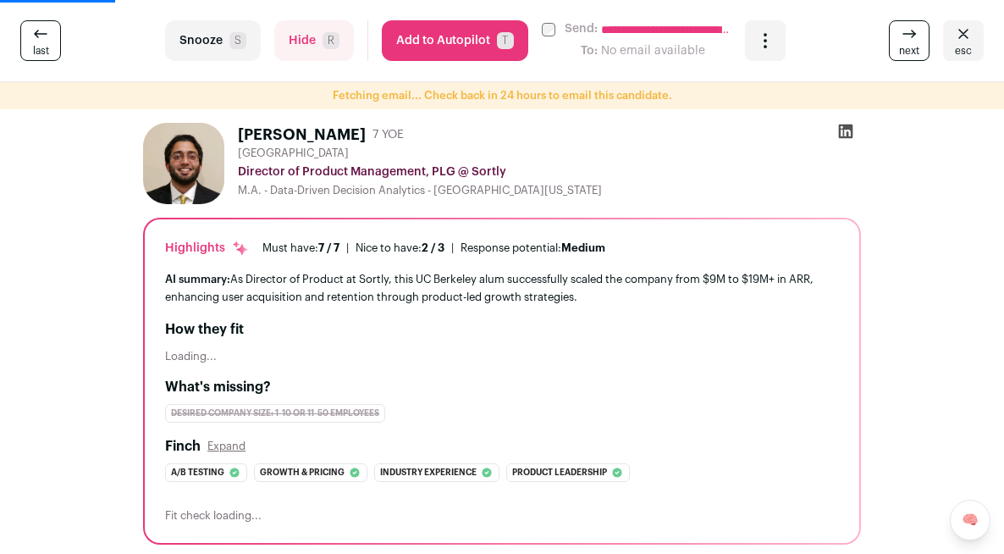
click at [324, 114] on div "**********" at bounding box center [502, 277] width 1004 height 554
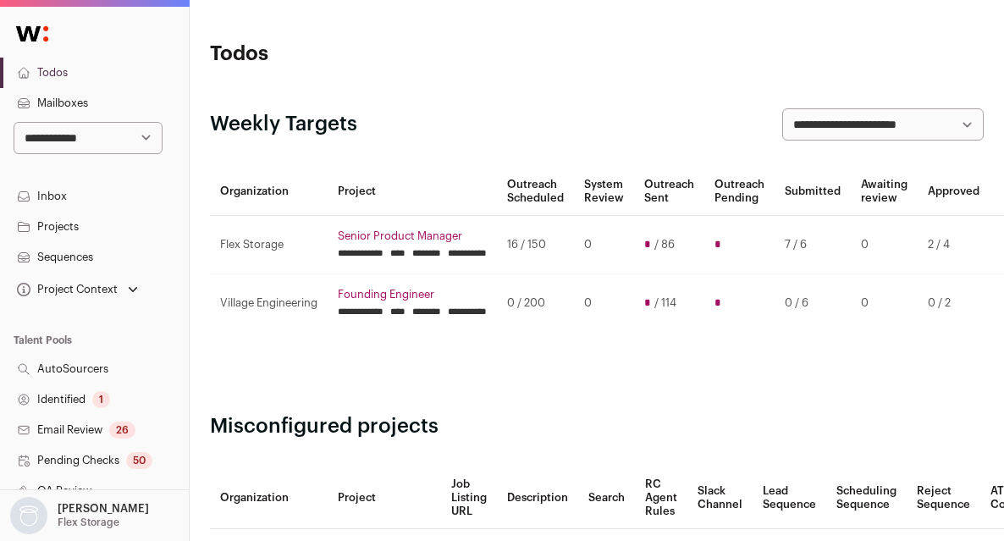
click at [405, 233] on link "Senior Product Manager" at bounding box center [412, 236] width 149 height 14
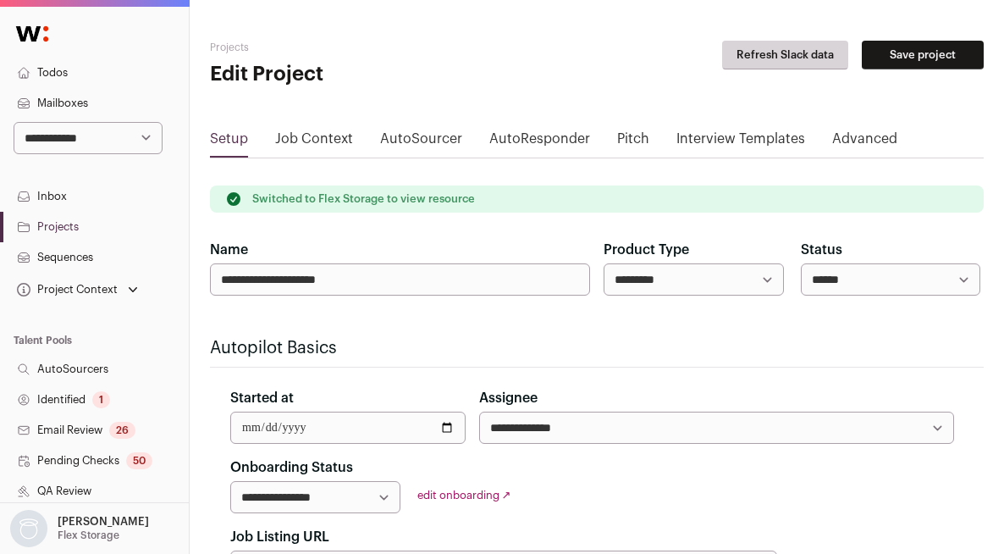
click at [337, 144] on link "Job Context" at bounding box center [314, 142] width 78 height 27
click at [77, 70] on link "Todos" at bounding box center [94, 73] width 189 height 30
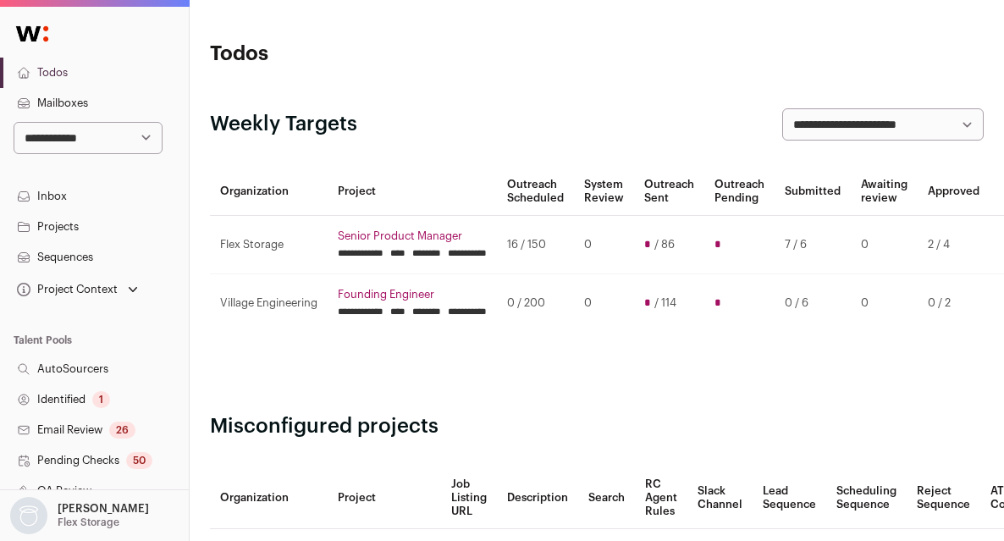
click at [441, 251] on input "********" at bounding box center [426, 253] width 29 height 14
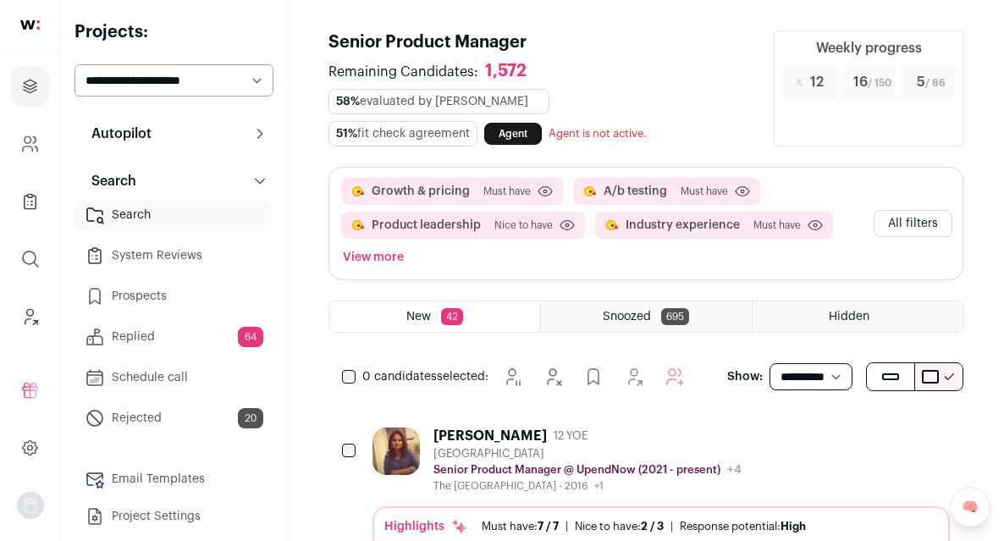
click at [521, 123] on link "Agent" at bounding box center [513, 134] width 58 height 22
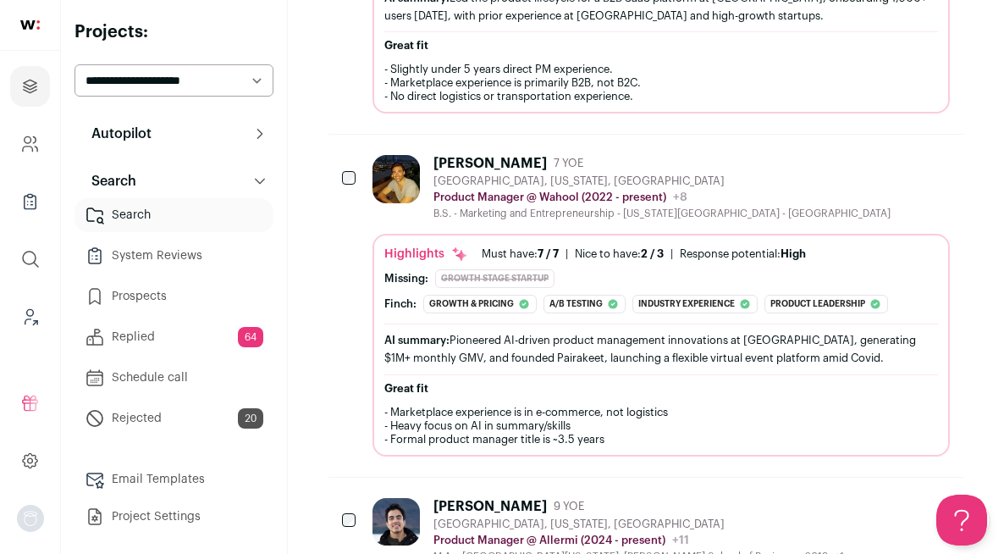
scroll to position [145, 0]
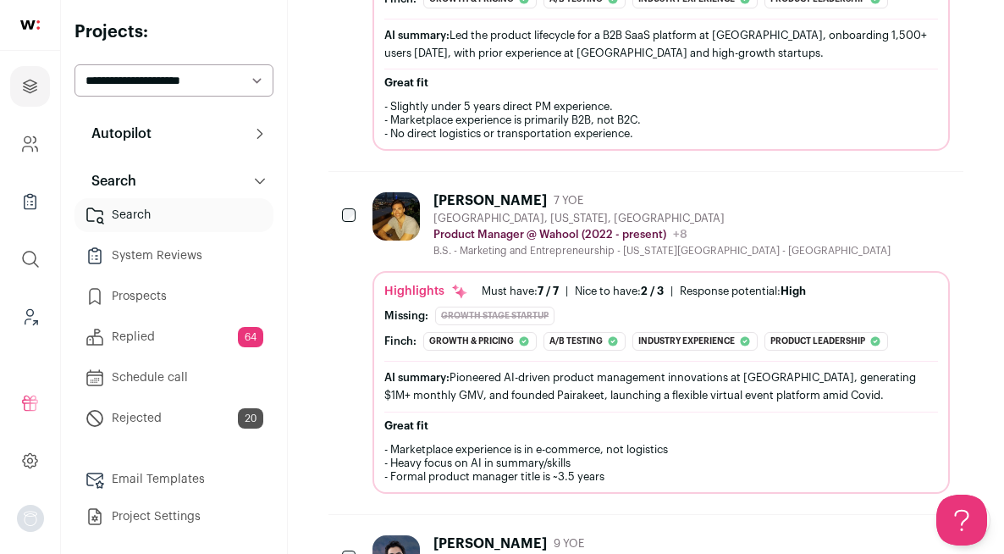
scroll to position [571, 0]
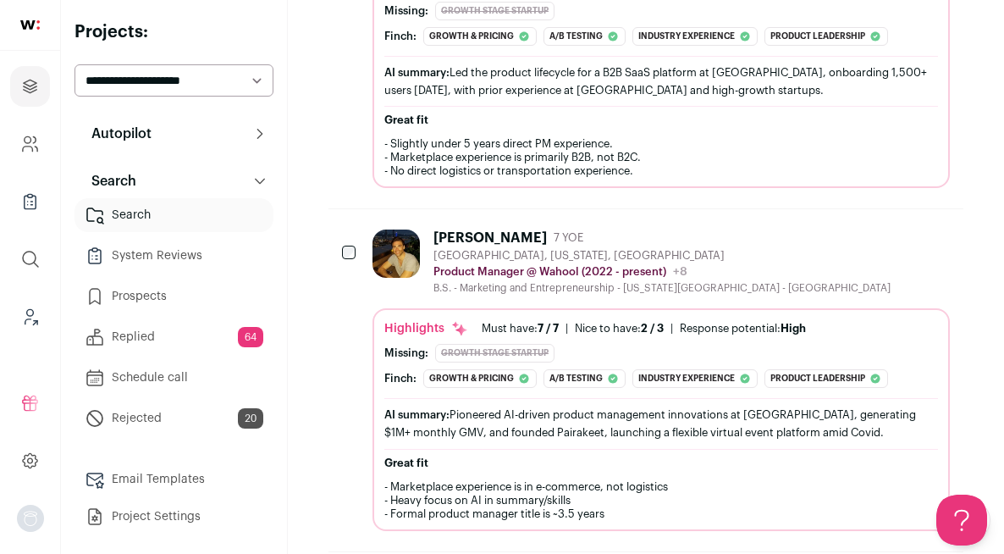
scroll to position [0, 0]
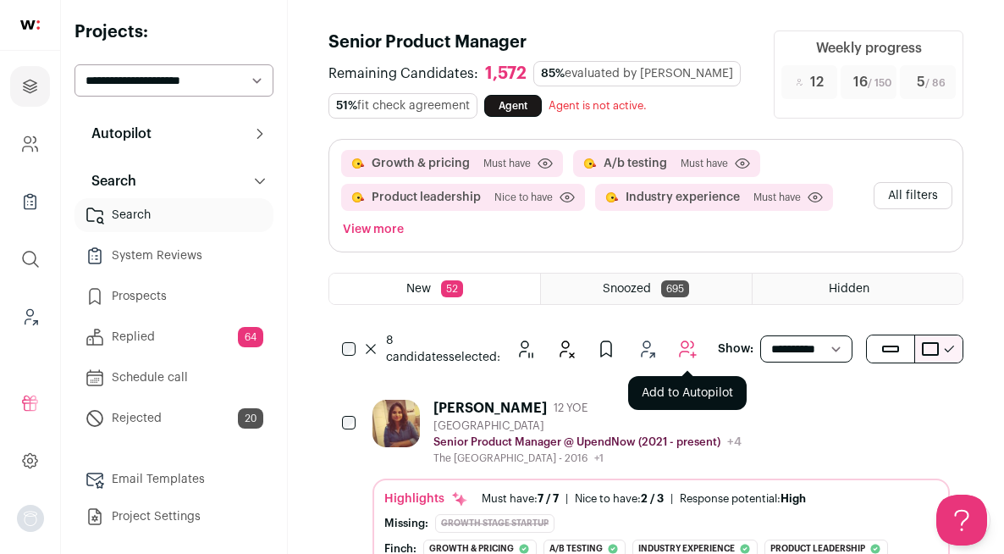
click at [681, 347] on icon "Add to Autopilot" at bounding box center [687, 349] width 20 height 20
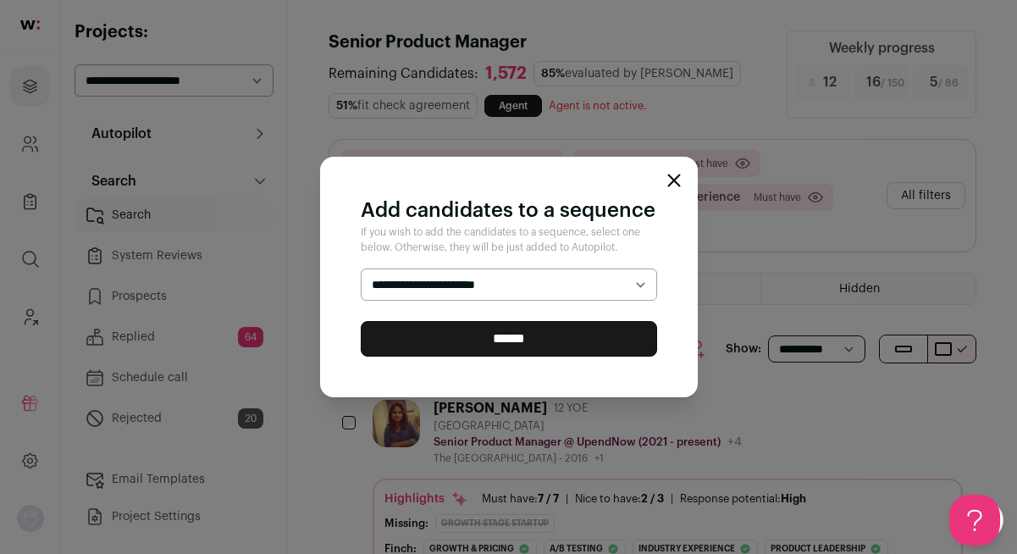
select select "*****"
click at [361, 268] on select "**********" at bounding box center [509, 284] width 296 height 32
click at [571, 334] on input "******" at bounding box center [509, 339] width 296 height 36
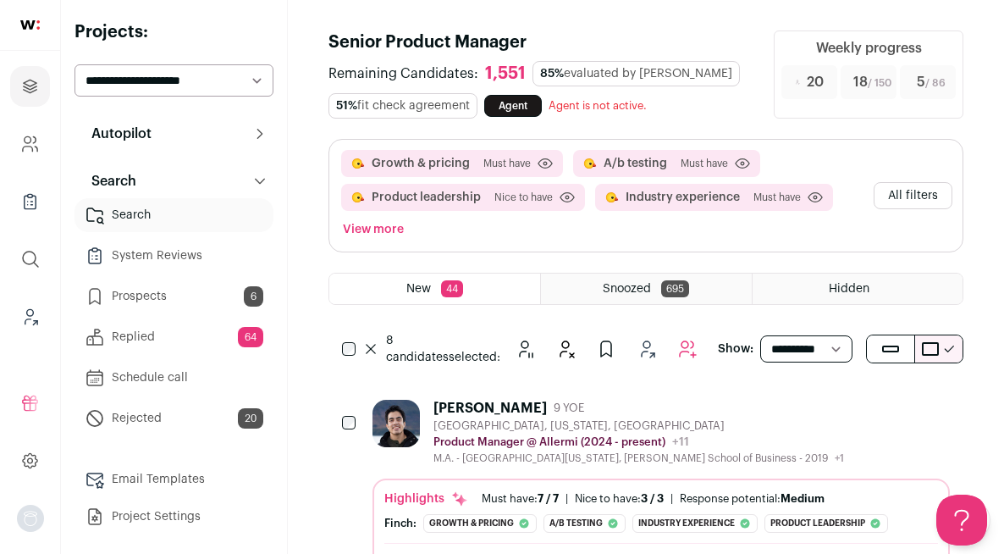
click at [725, 56] on div "Senior Product Manager Remaining Candidates: 1,551 85% evaluated by Finch 51% f…" at bounding box center [540, 74] width 425 height 88
click at [193, 301] on link "Prospects 6" at bounding box center [173, 296] width 199 height 34
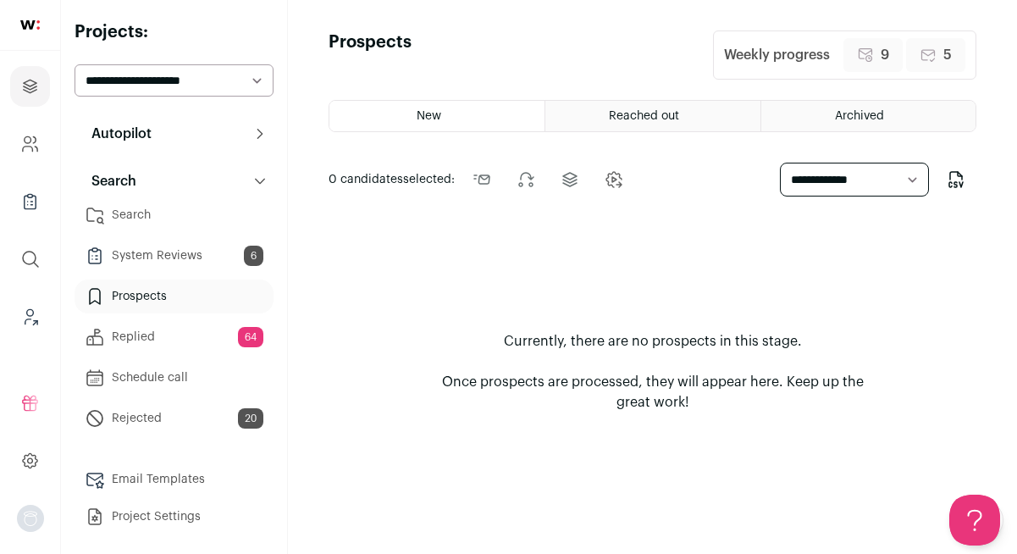
click at [203, 252] on link "System Reviews 6" at bounding box center [173, 256] width 199 height 34
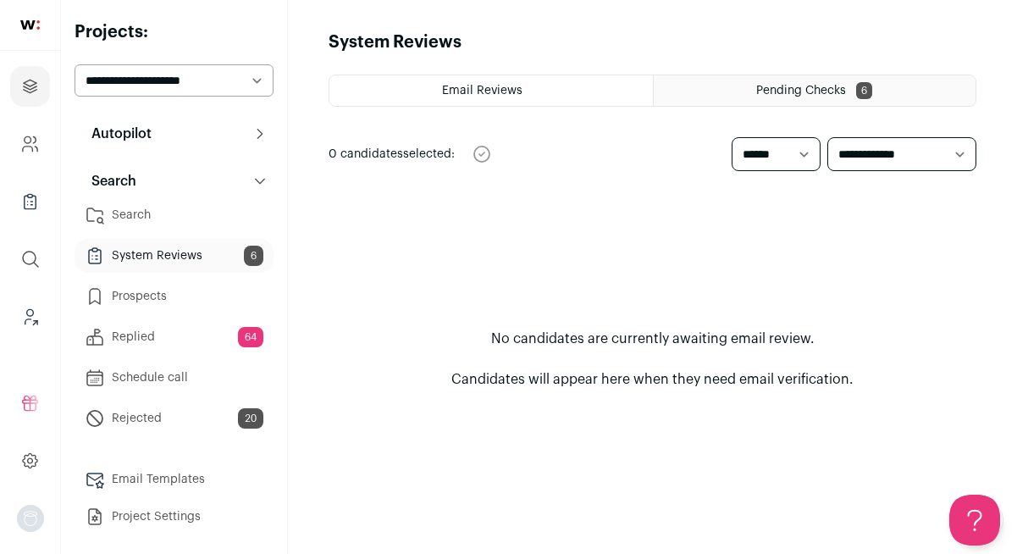
click at [797, 92] on span "Pending Checks" at bounding box center [801, 91] width 90 height 12
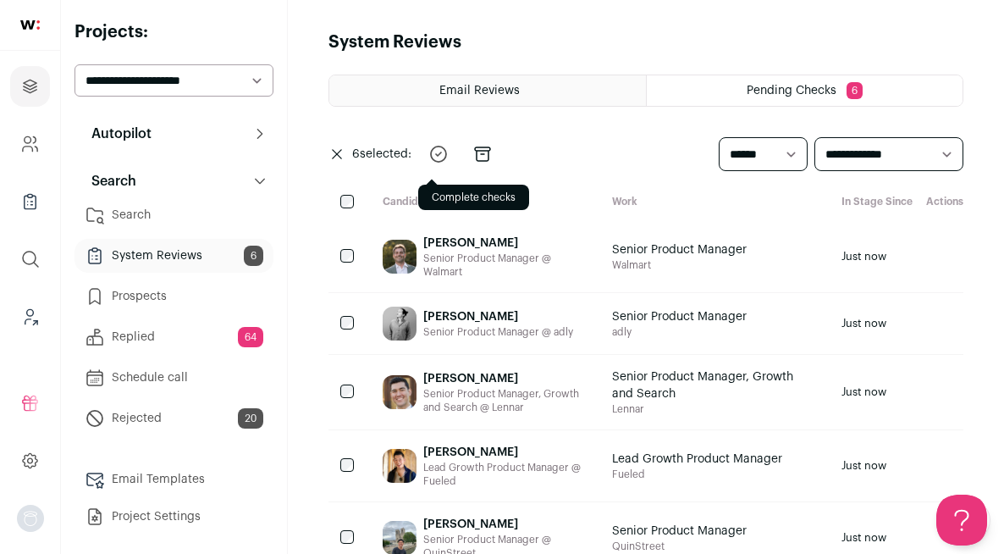
click at [445, 159] on icon "submit" at bounding box center [438, 153] width 15 height 15
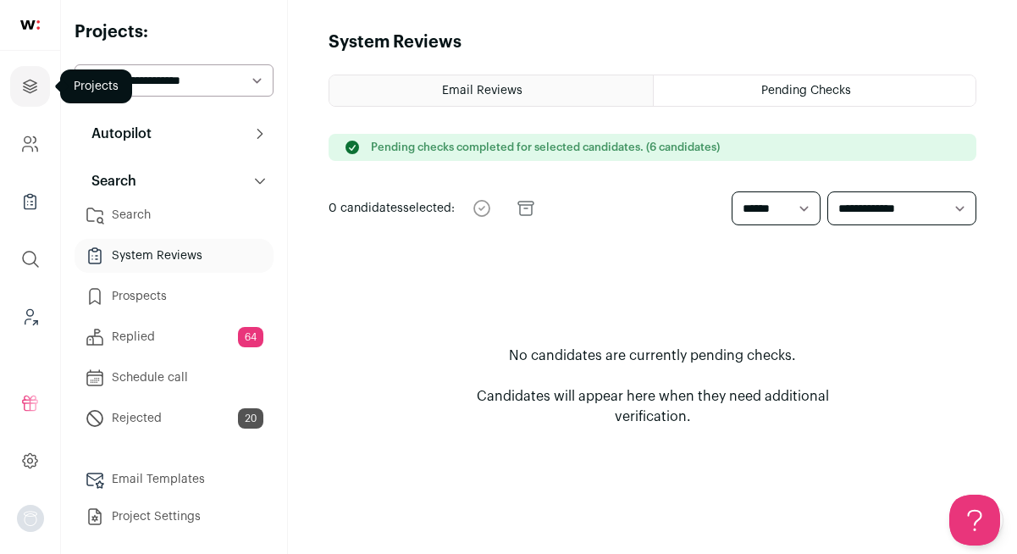
click at [31, 85] on icon "Projects" at bounding box center [30, 86] width 13 height 13
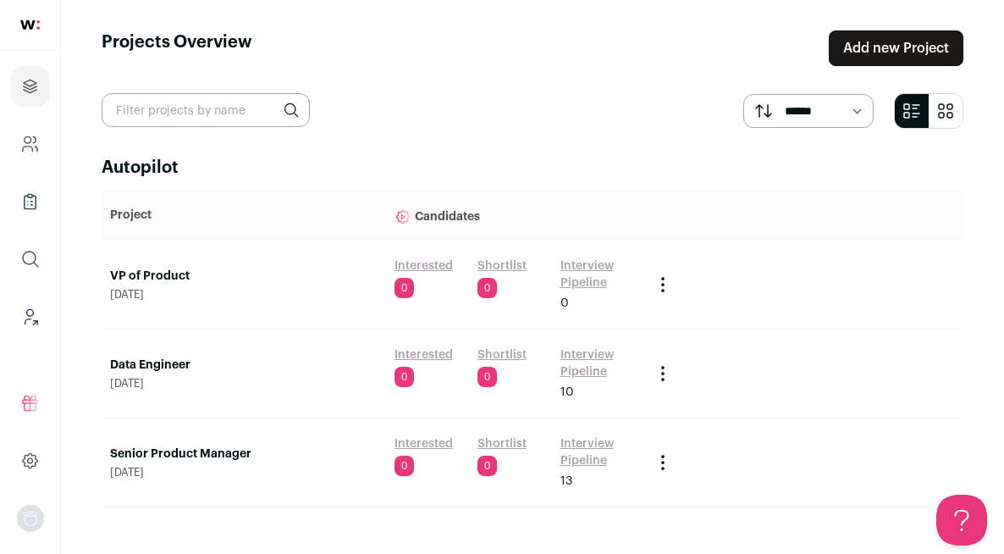
click at [40, 25] on link at bounding box center [30, 25] width 60 height 51
click at [29, 26] on img at bounding box center [29, 24] width 19 height 9
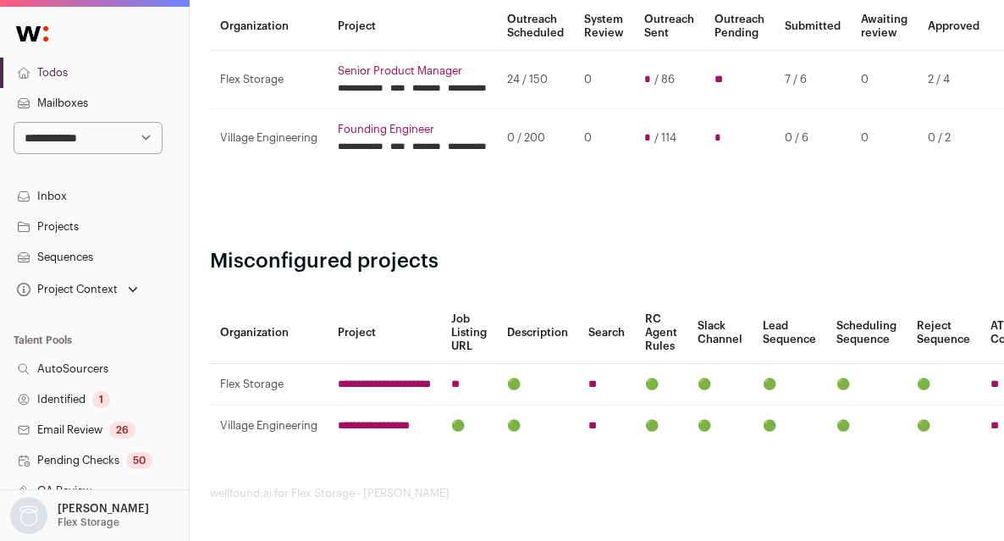
click at [128, 289] on icon "Open dropdown" at bounding box center [132, 289] width 17 height 17
click at [593, 217] on main "**********" at bounding box center [597, 188] width 774 height 706
